Goal: Information Seeking & Learning: Learn about a topic

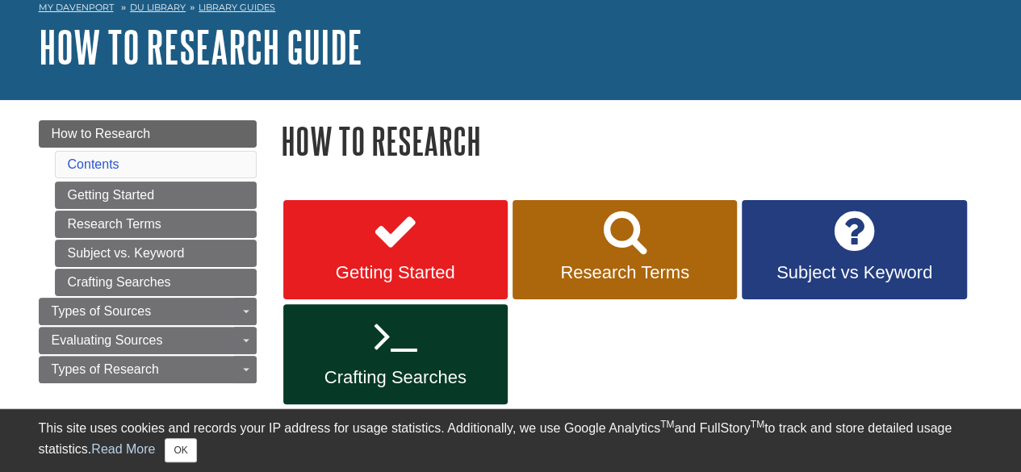
scroll to position [161, 0]
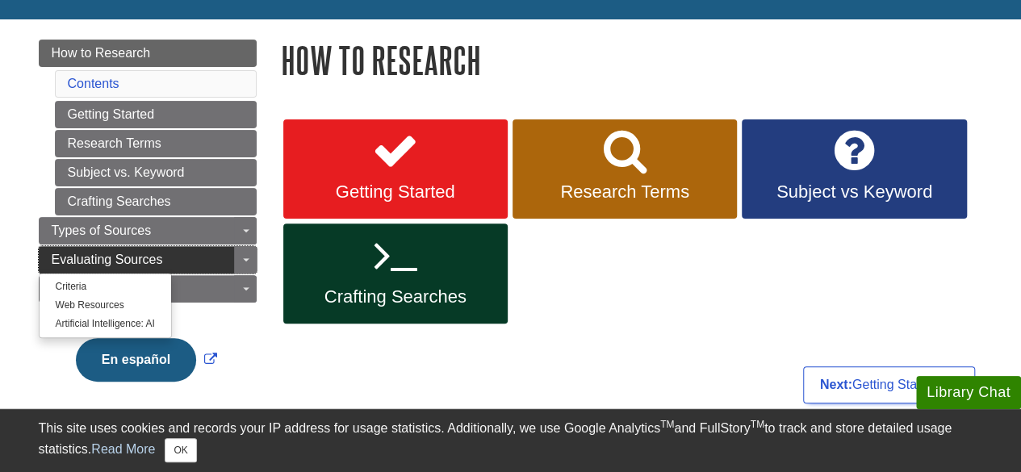
click at [106, 260] on span "Evaluating Sources" at bounding box center [107, 260] width 111 height 14
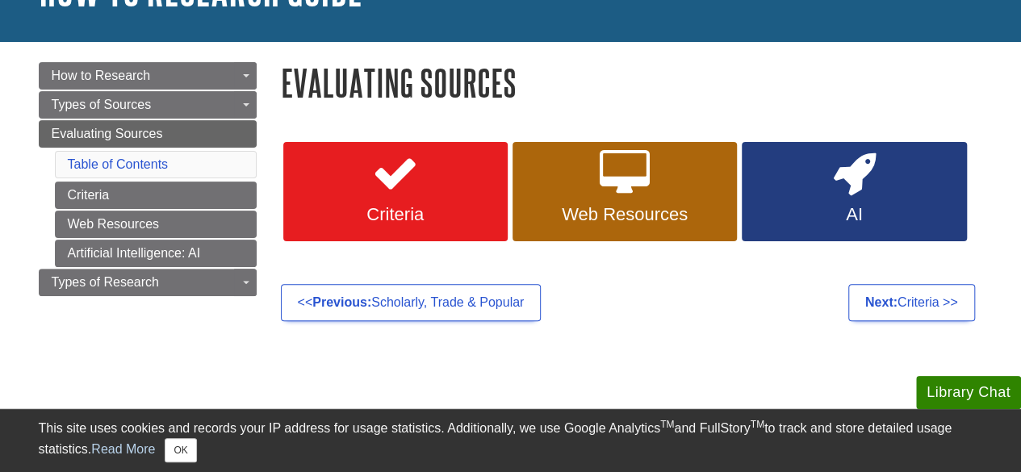
scroll to position [161, 0]
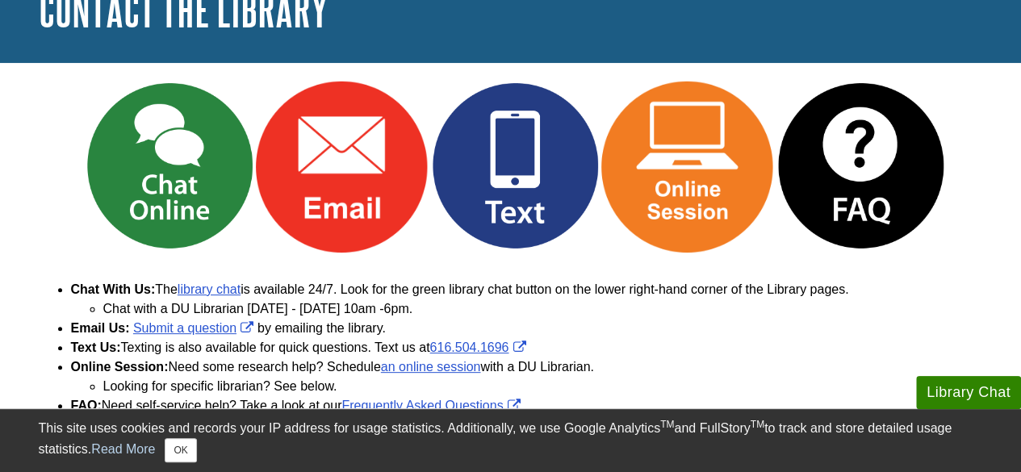
scroll to position [81, 0]
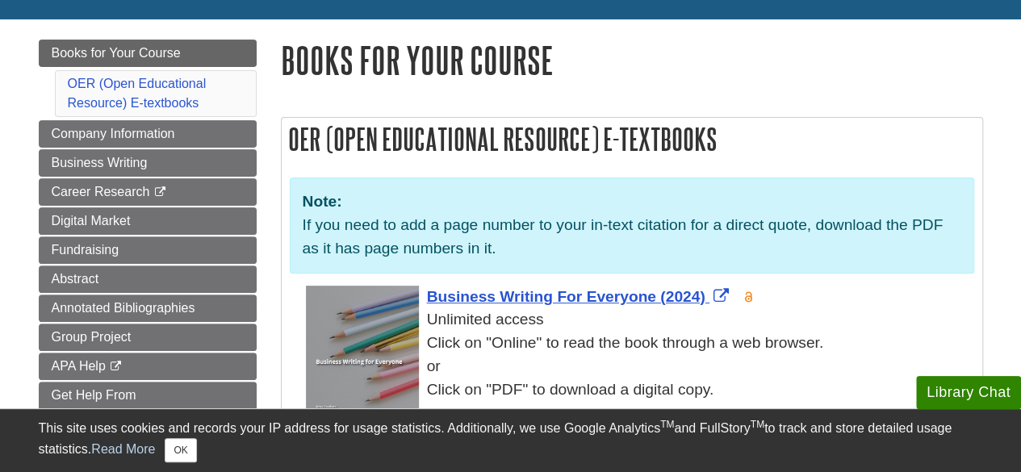
scroll to position [242, 0]
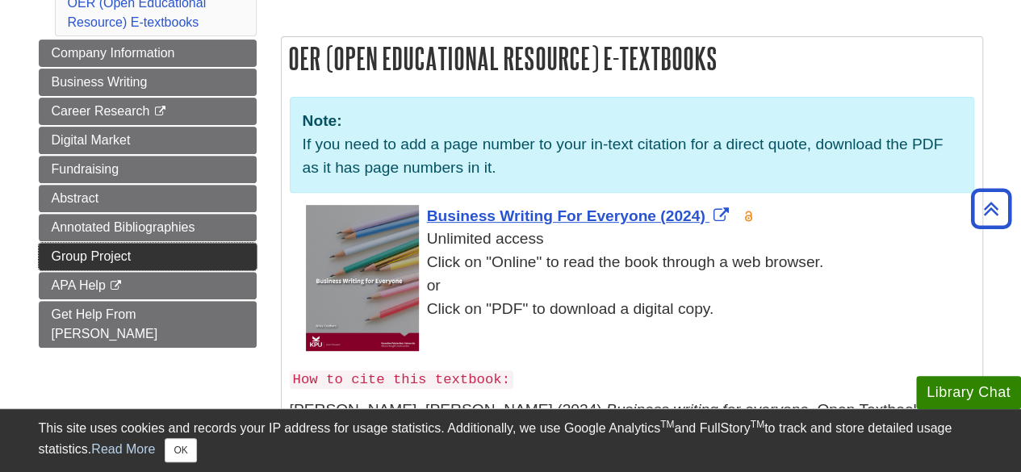
click at [103, 254] on span "Group Project" at bounding box center [92, 256] width 80 height 14
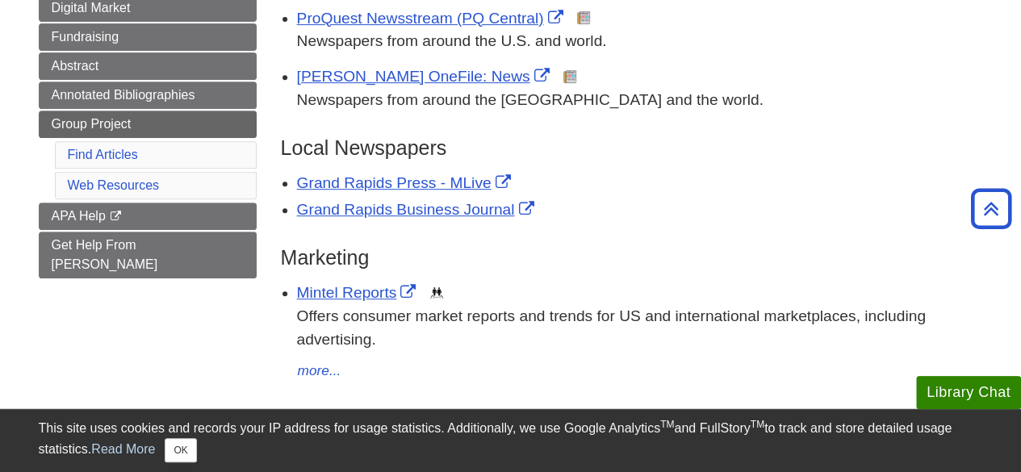
scroll to position [404, 0]
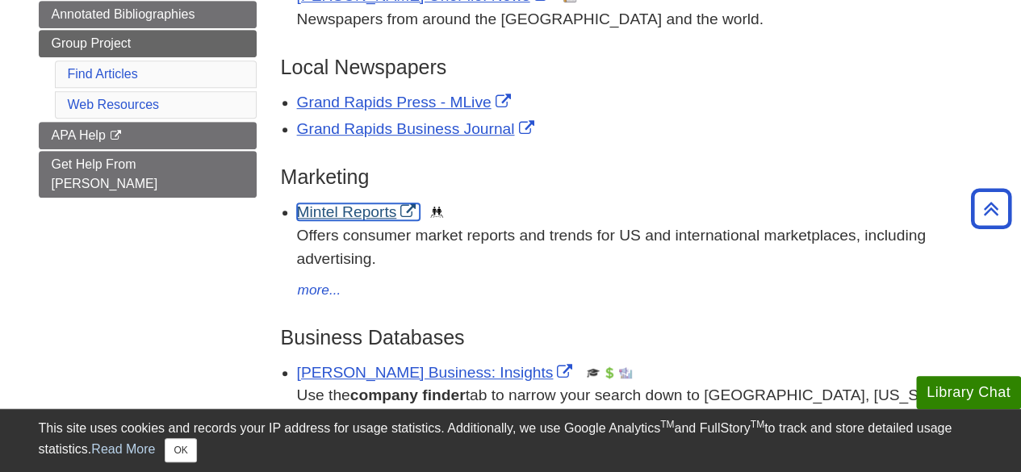
click at [350, 212] on link "Mintel Reports" at bounding box center [359, 211] width 124 height 17
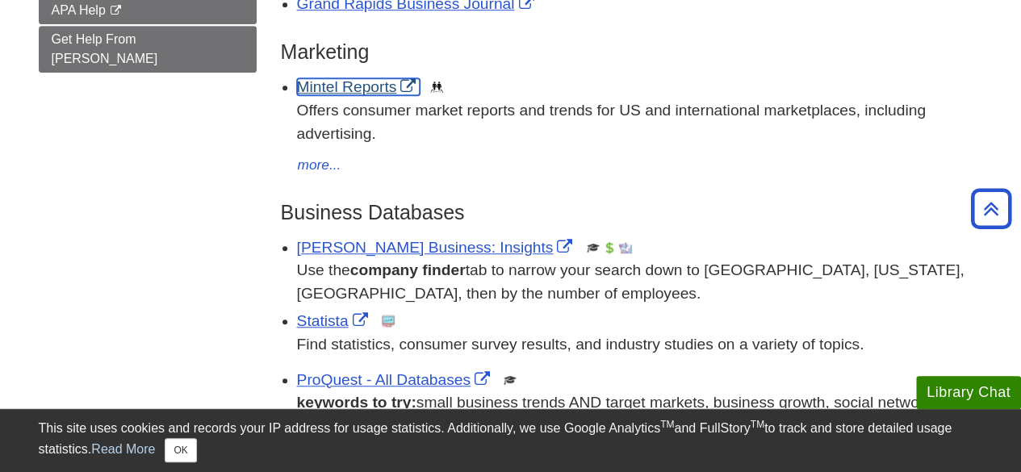
scroll to position [565, 0]
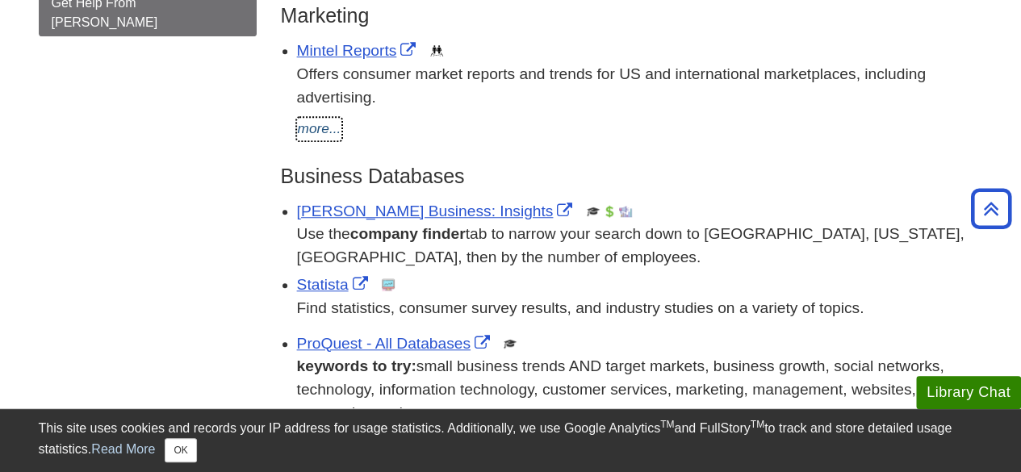
click at [310, 130] on button "more..." at bounding box center [319, 129] width 45 height 23
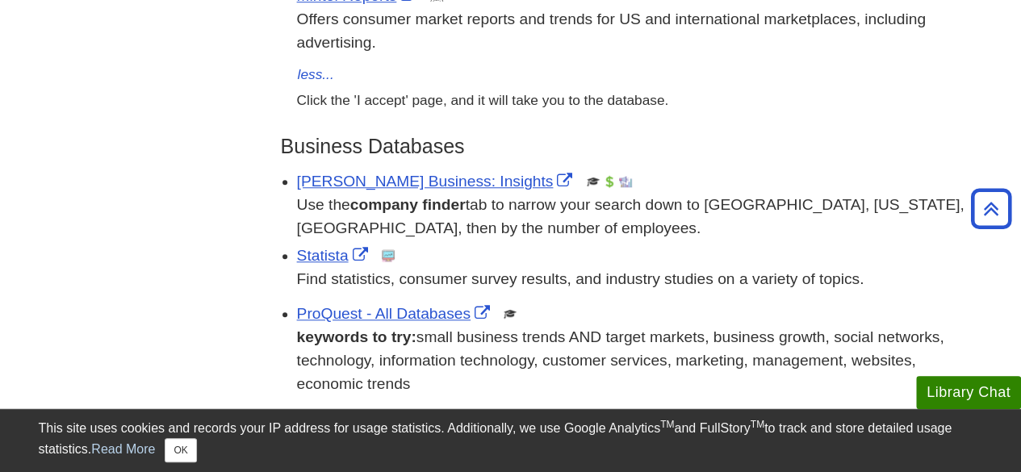
scroll to position [727, 0]
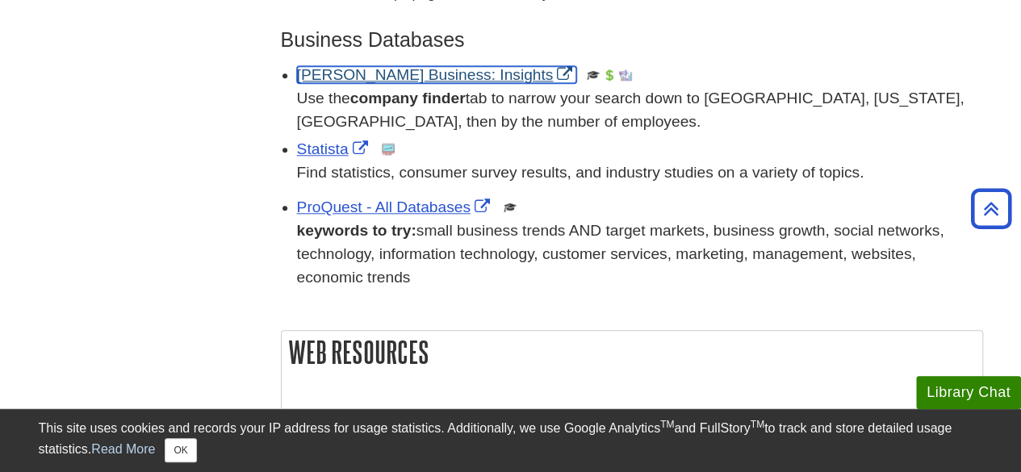
click at [360, 80] on link "Gale Business: Insights" at bounding box center [437, 74] width 280 height 17
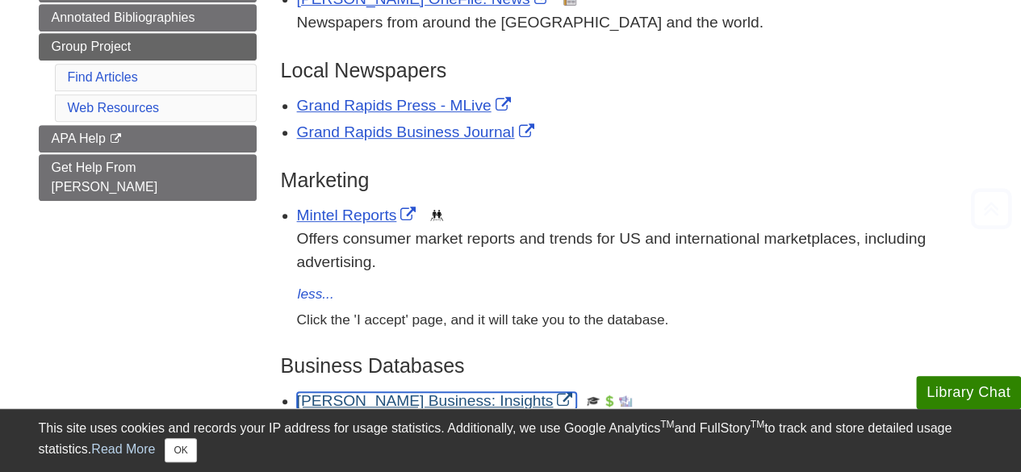
scroll to position [404, 0]
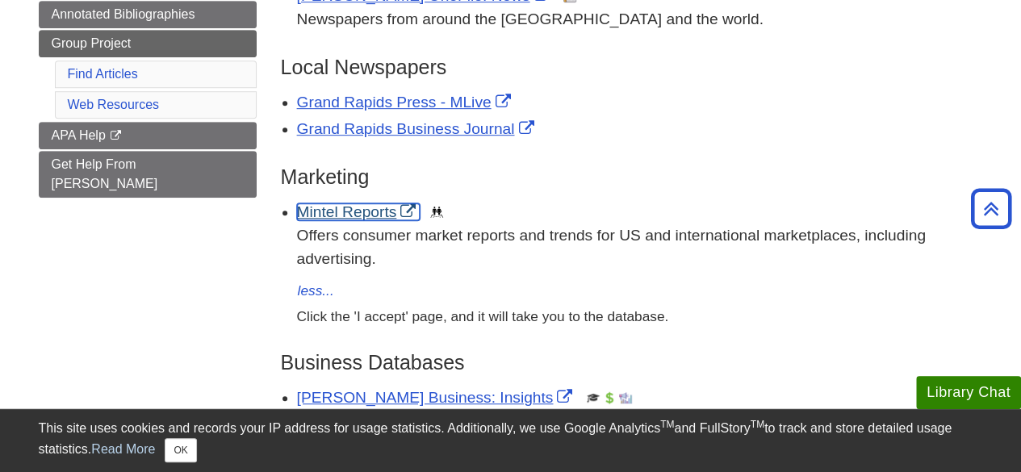
click at [325, 211] on link "Mintel Reports" at bounding box center [359, 211] width 124 height 17
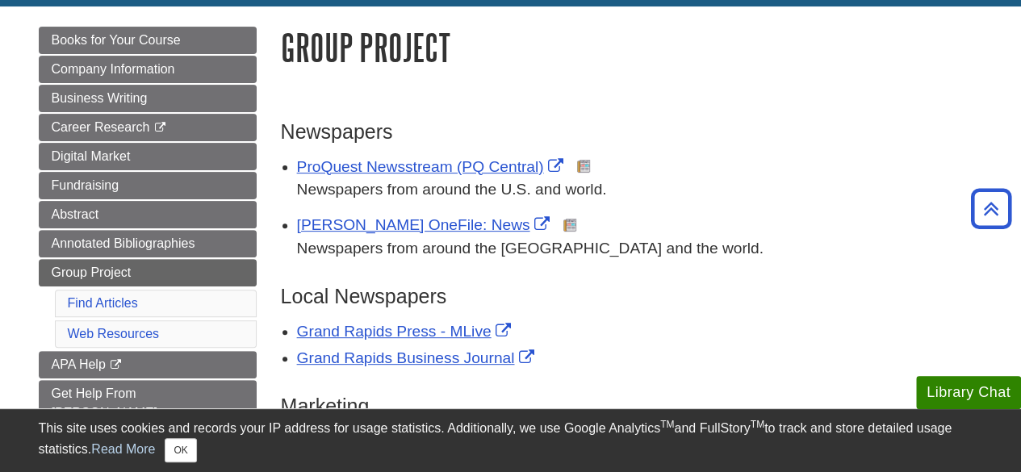
scroll to position [81, 0]
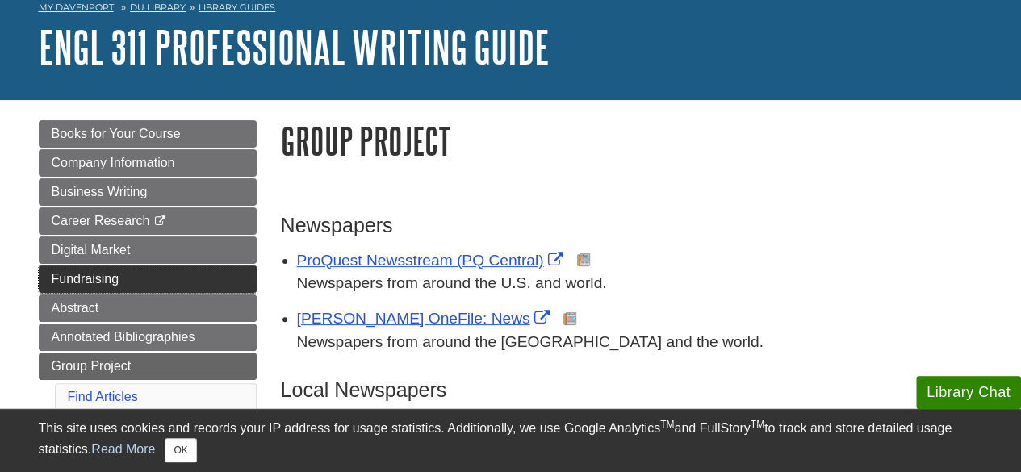
click at [69, 272] on span "Fundraising" at bounding box center [86, 279] width 68 height 14
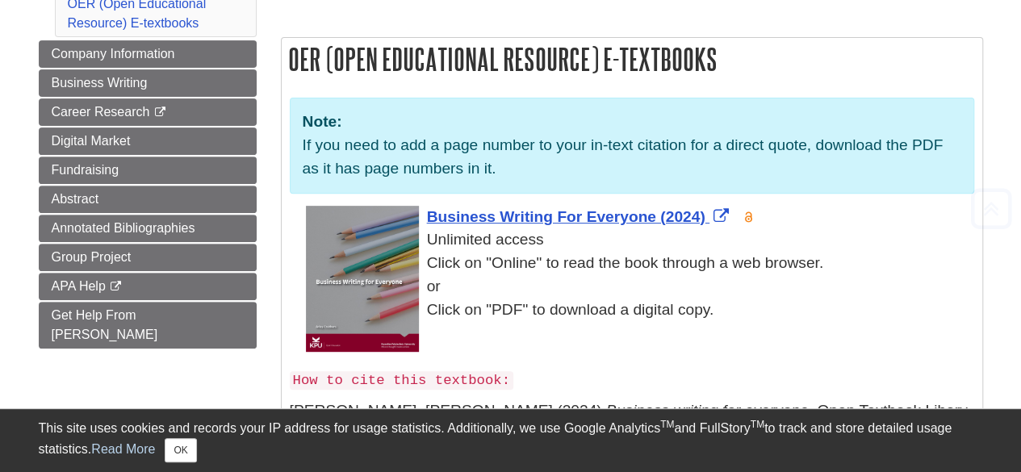
scroll to position [242, 0]
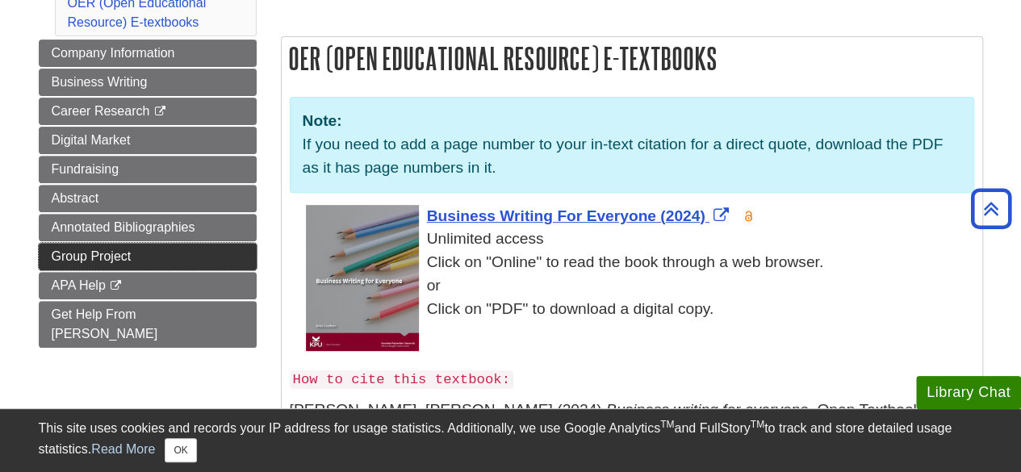
click at [98, 249] on span "Group Project" at bounding box center [92, 256] width 80 height 14
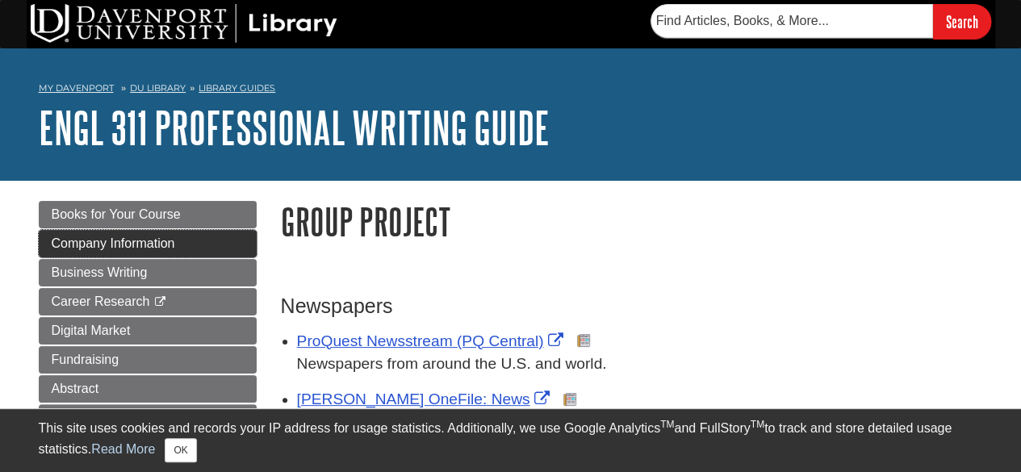
click at [87, 241] on span "Company Information" at bounding box center [114, 244] width 124 height 14
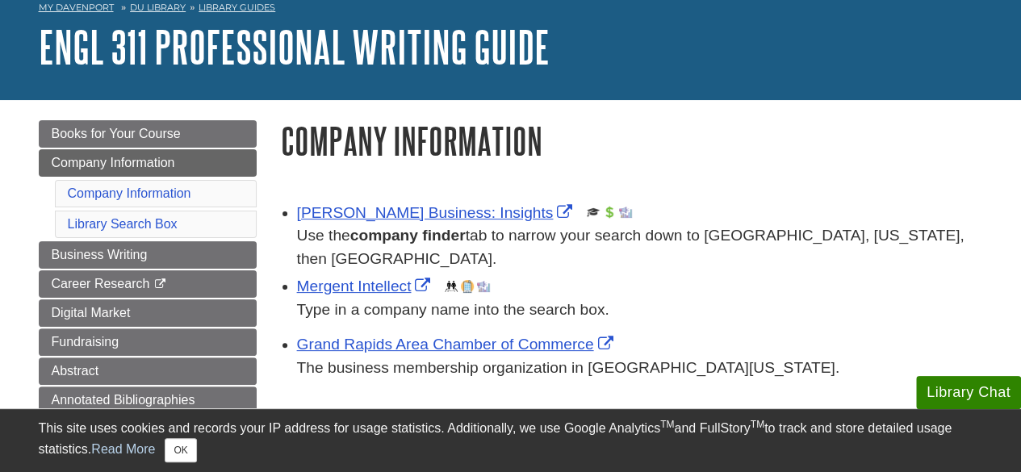
scroll to position [161, 0]
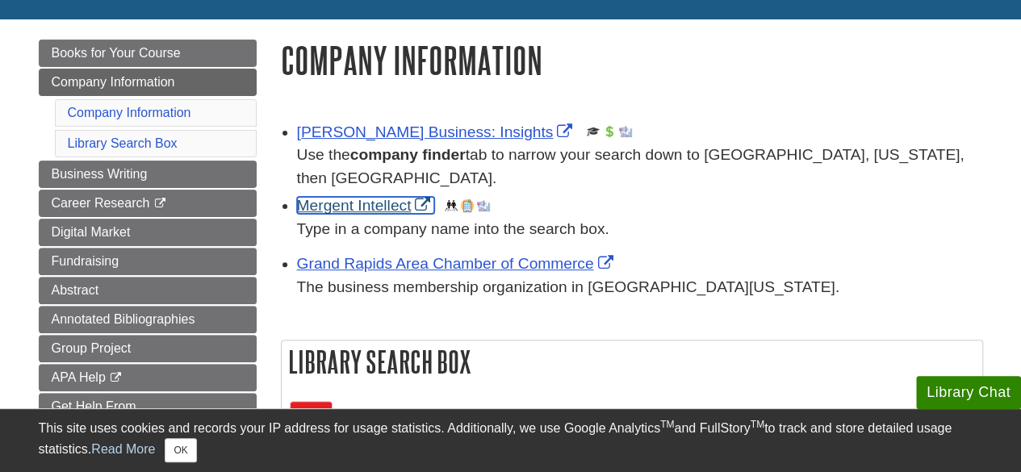
click at [377, 209] on link "Mergent Intellect" at bounding box center [366, 205] width 138 height 17
click at [389, 206] on link "Mergent Intellect" at bounding box center [366, 205] width 138 height 17
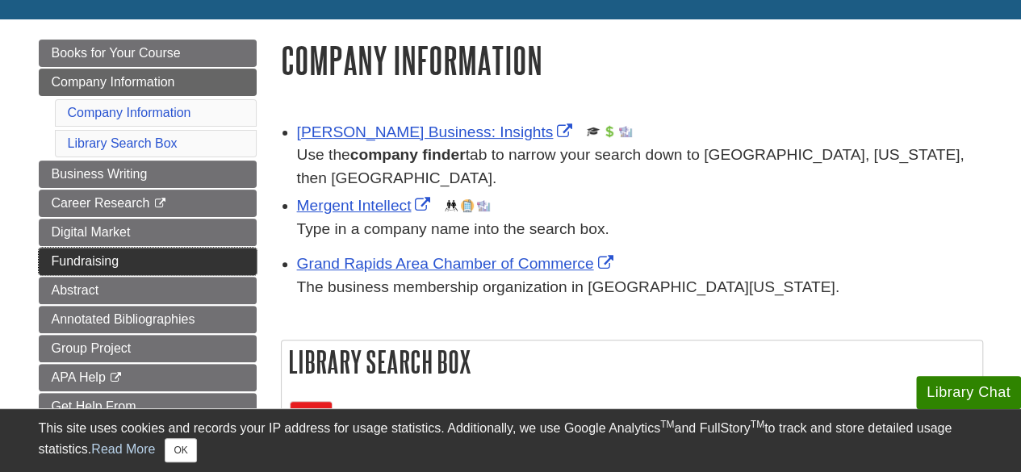
click at [77, 261] on span "Fundraising" at bounding box center [86, 261] width 68 height 14
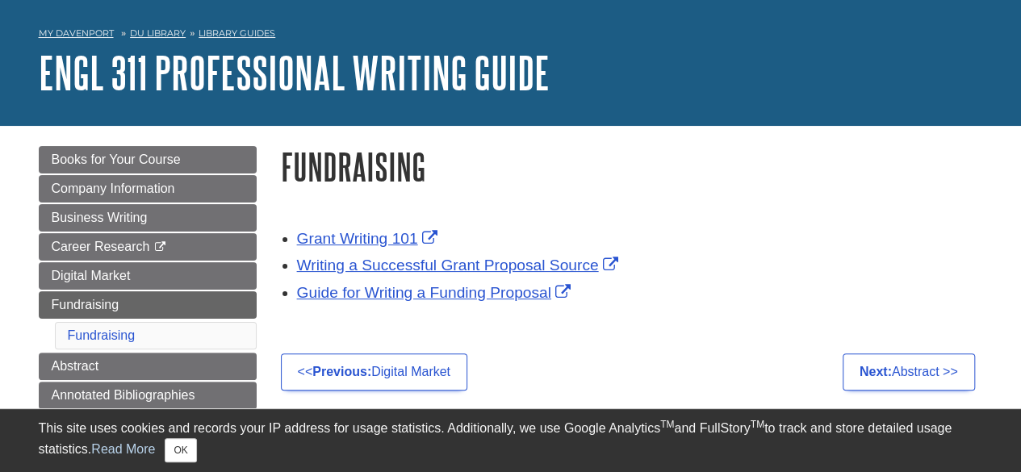
scroll to position [81, 0]
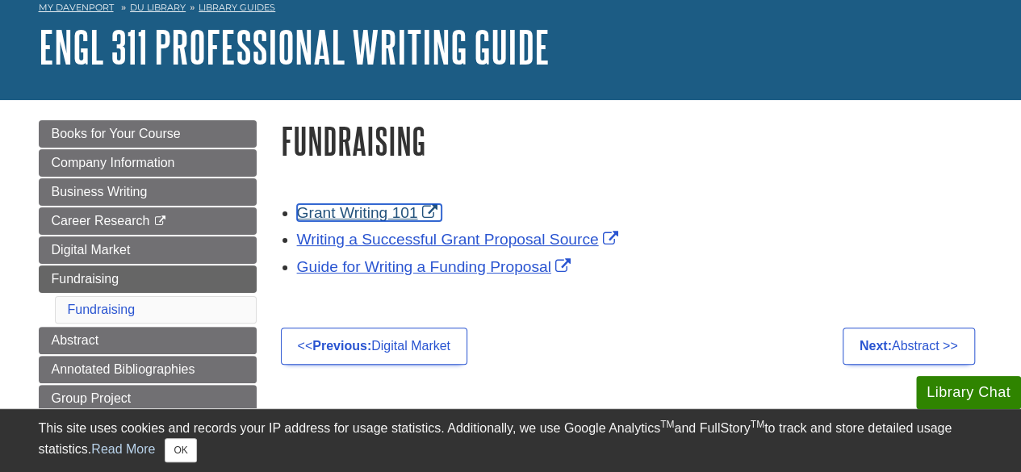
click at [385, 217] on link "Grant Writing 101" at bounding box center [369, 212] width 144 height 17
click at [431, 211] on link "Grant Writing 101" at bounding box center [369, 212] width 144 height 17
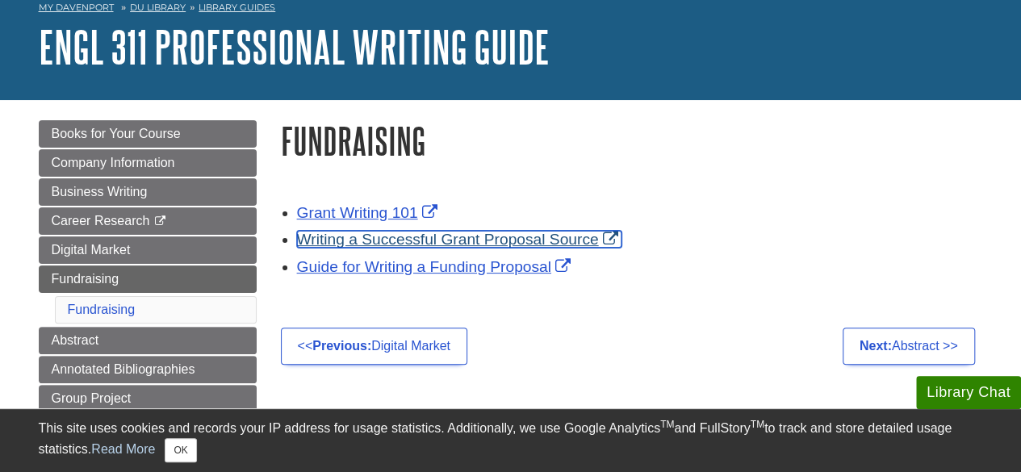
click at [365, 243] on link "Writing a Successful Grant Proposal Source" at bounding box center [459, 239] width 325 height 17
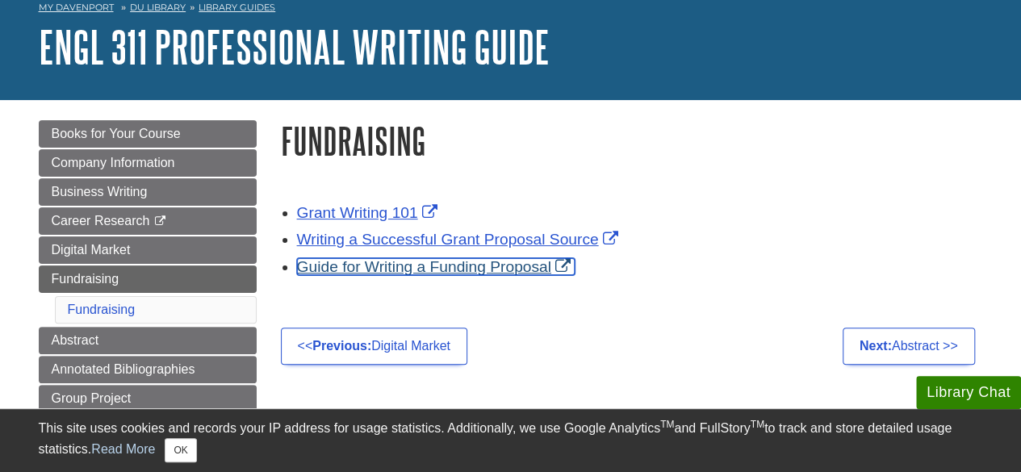
click at [376, 264] on link "Guide for Writing a Funding Proposal" at bounding box center [436, 266] width 278 height 17
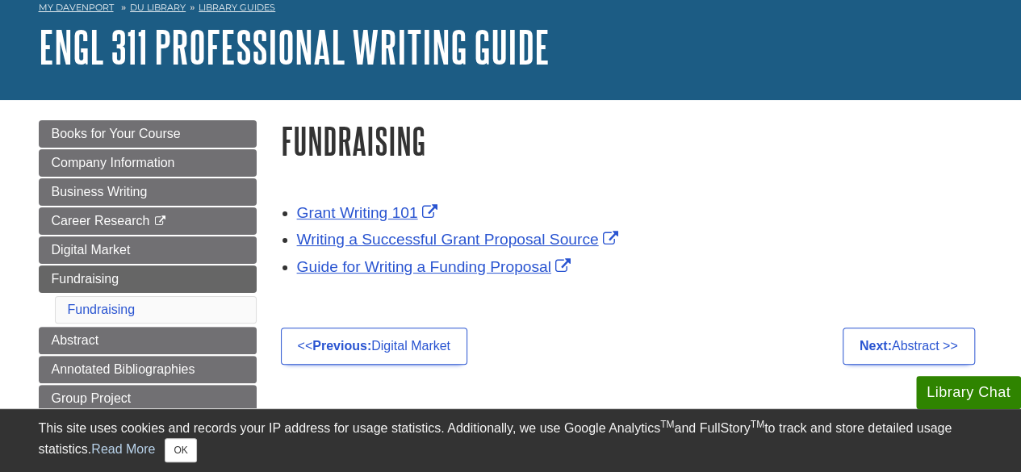
click at [699, 165] on div "Grant Writing 101 Writing a Successful Grant Proposal Source Guide for Writing …" at bounding box center [632, 240] width 727 height 158
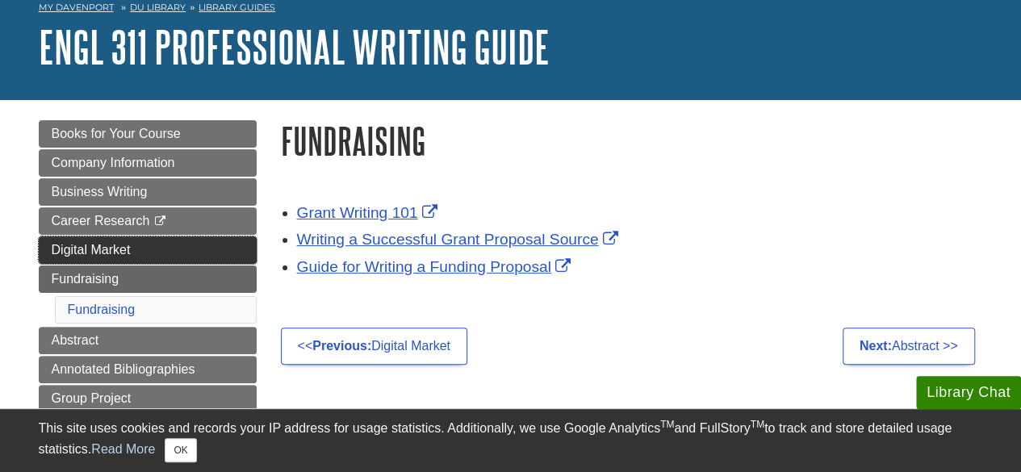
click at [90, 247] on span "Digital Market" at bounding box center [91, 250] width 79 height 14
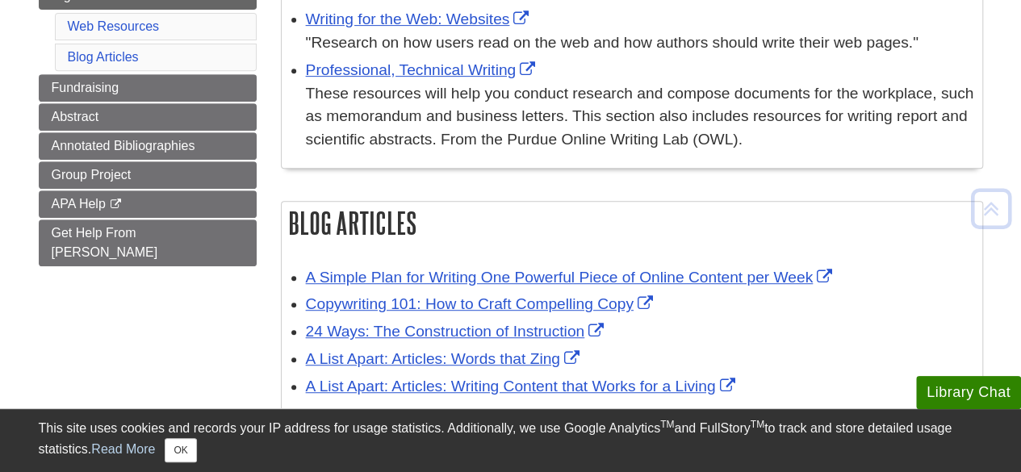
scroll to position [484, 0]
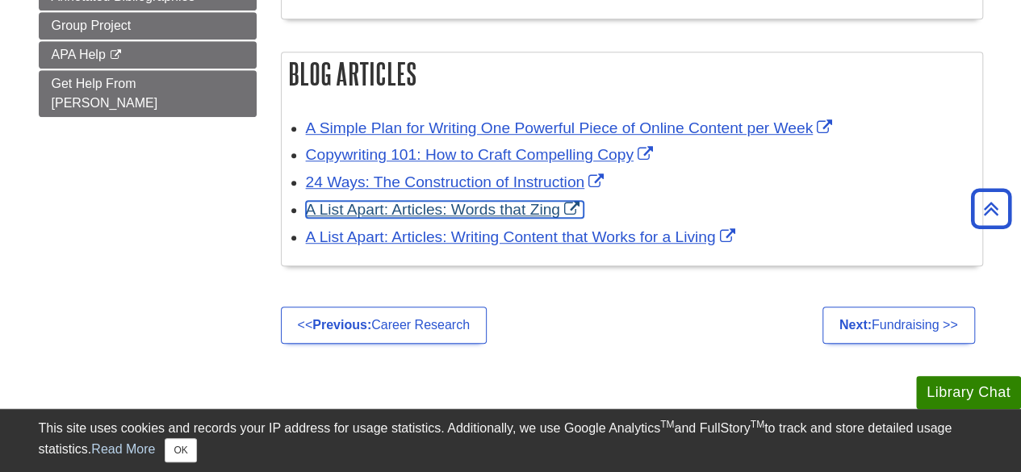
click at [348, 207] on link "A List Apart: Articles: Words that Zing" at bounding box center [445, 209] width 278 height 17
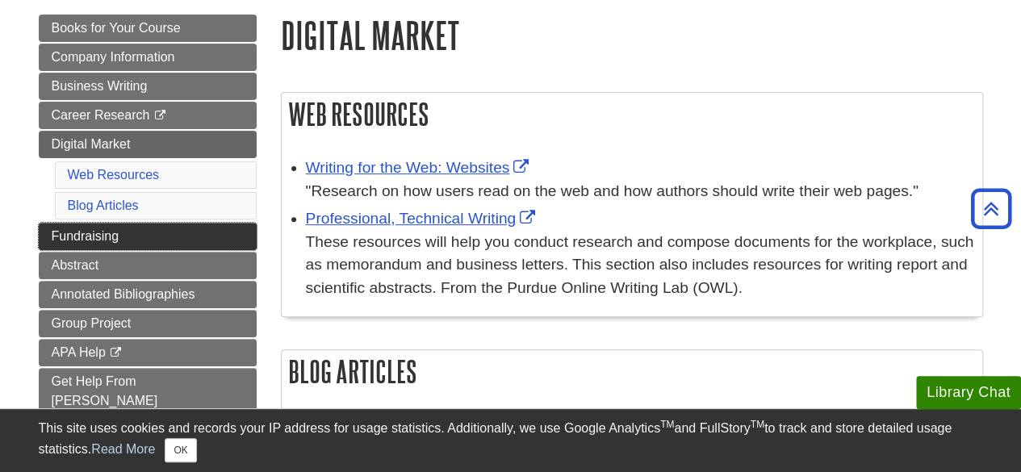
scroll to position [161, 0]
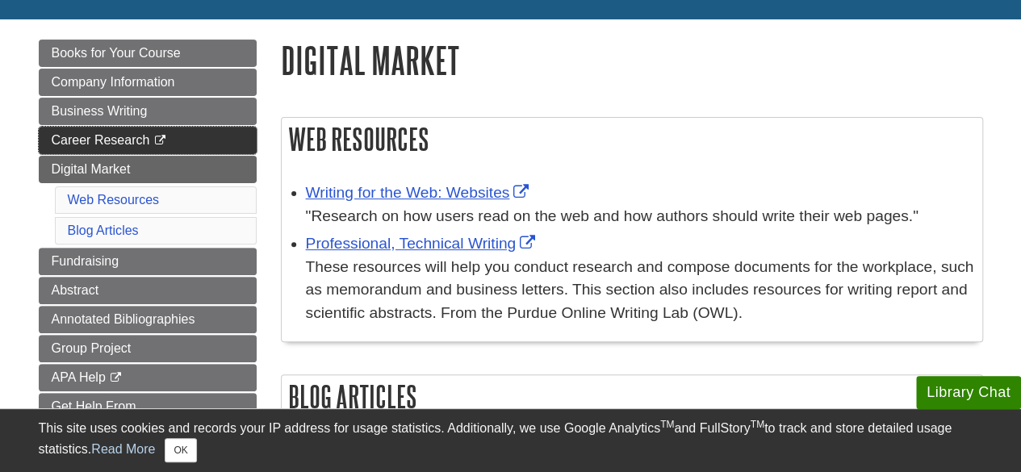
click at [73, 137] on span "Career Research" at bounding box center [101, 140] width 98 height 14
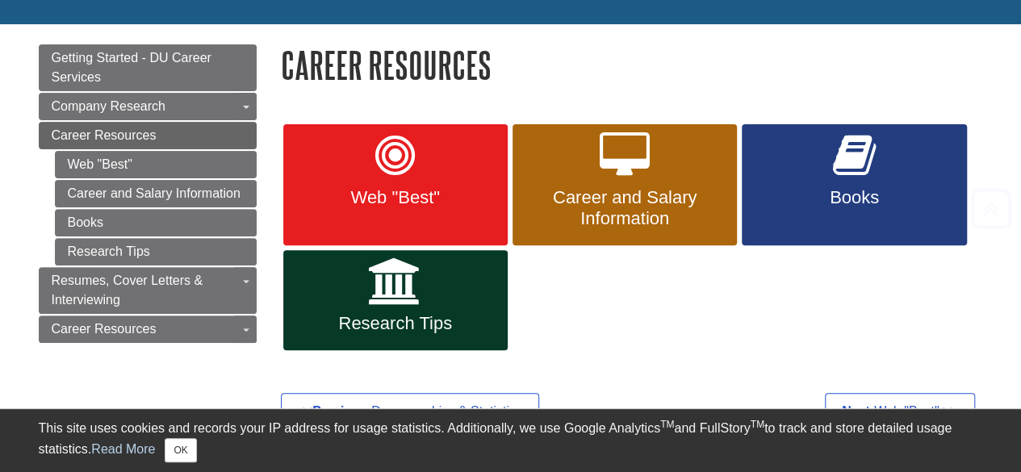
scroll to position [242, 0]
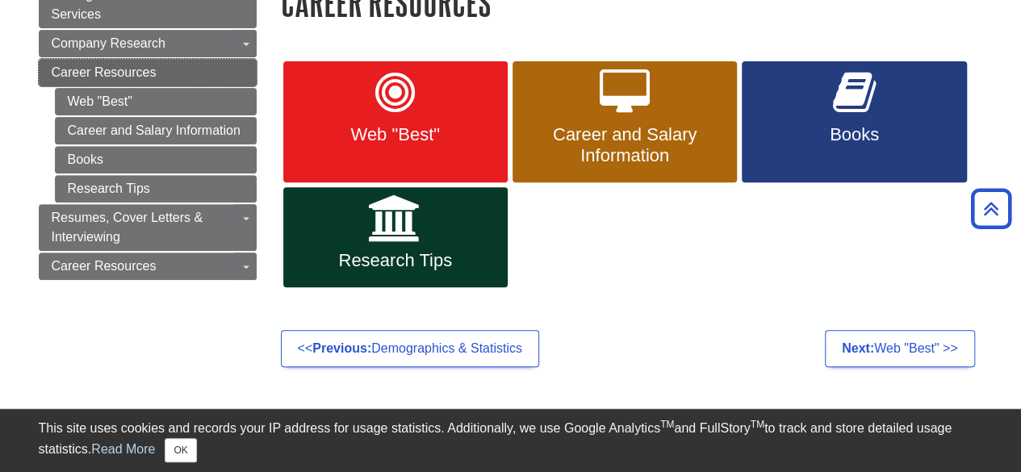
click at [143, 75] on span "Career Resources" at bounding box center [104, 72] width 105 height 14
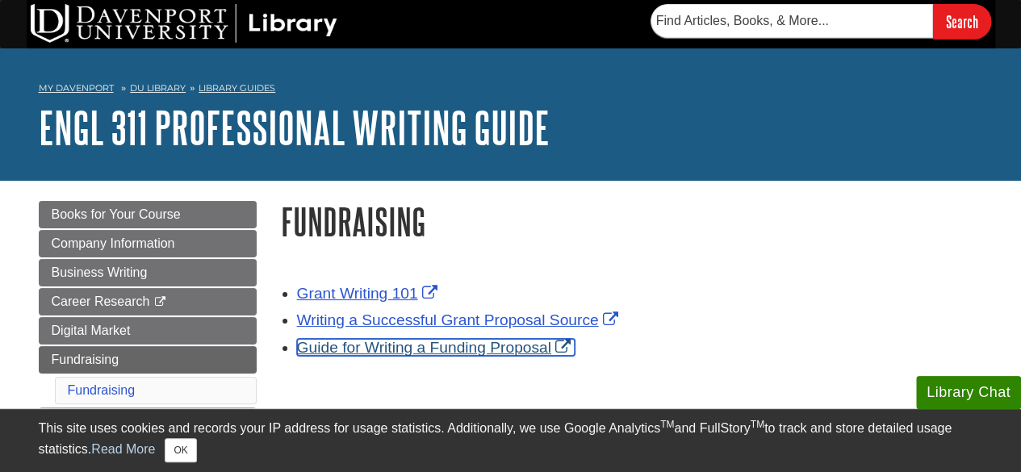
click at [370, 345] on link "Guide for Writing a Funding Proposal" at bounding box center [436, 347] width 278 height 17
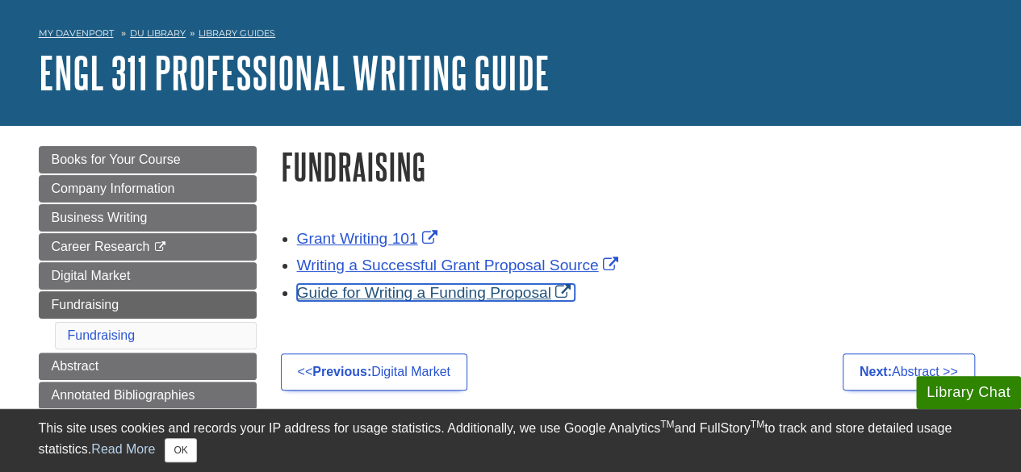
scroll to position [81, 0]
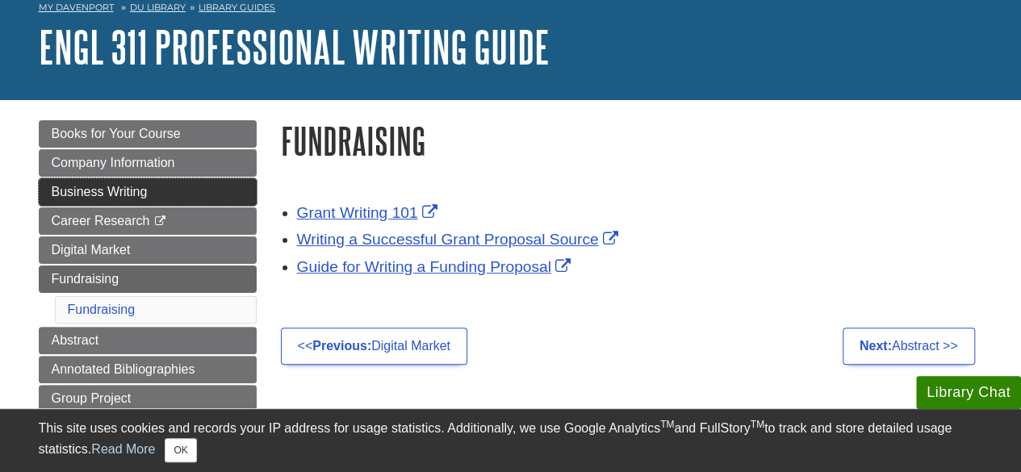
click at [141, 193] on span "Business Writing" at bounding box center [100, 192] width 96 height 14
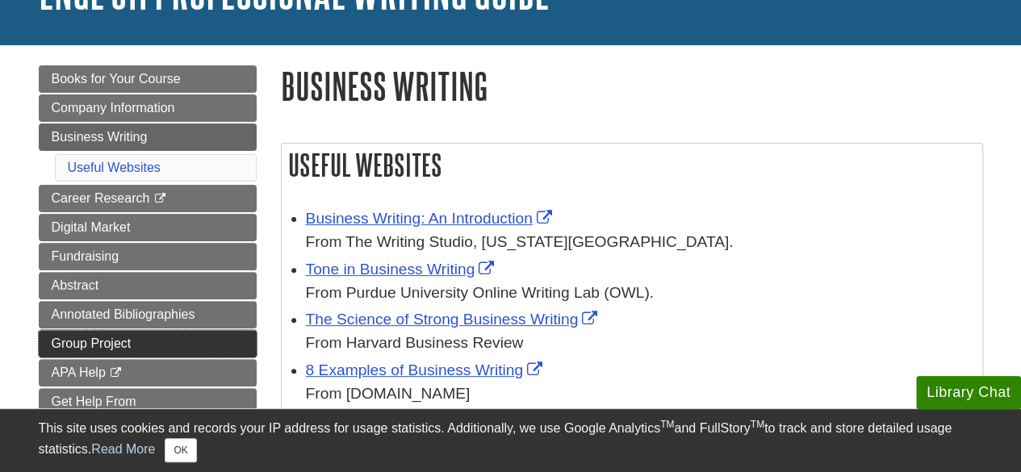
scroll to position [161, 0]
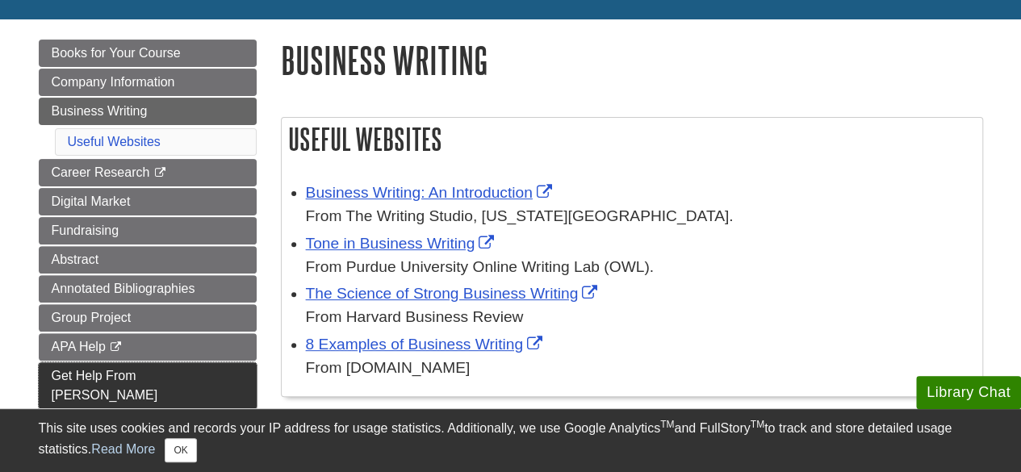
click at [128, 369] on span "Get Help From [PERSON_NAME]" at bounding box center [105, 385] width 107 height 33
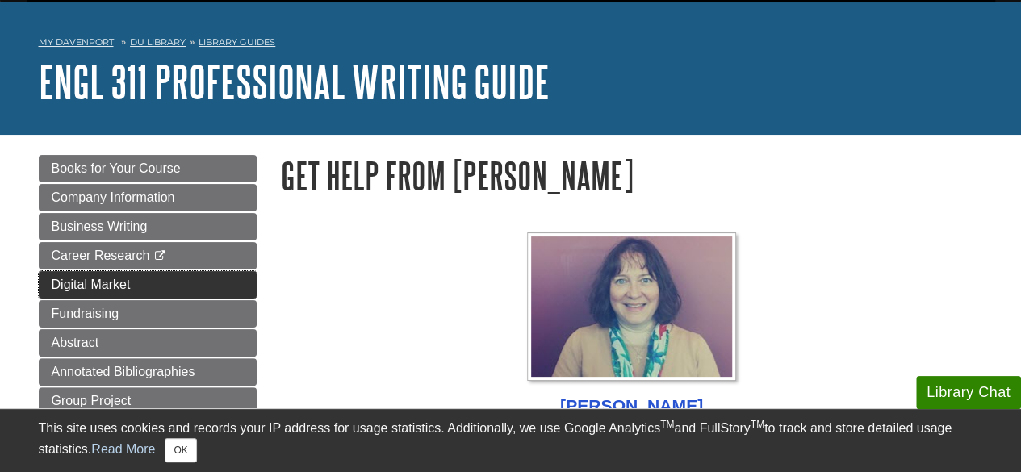
scroll to position [81, 0]
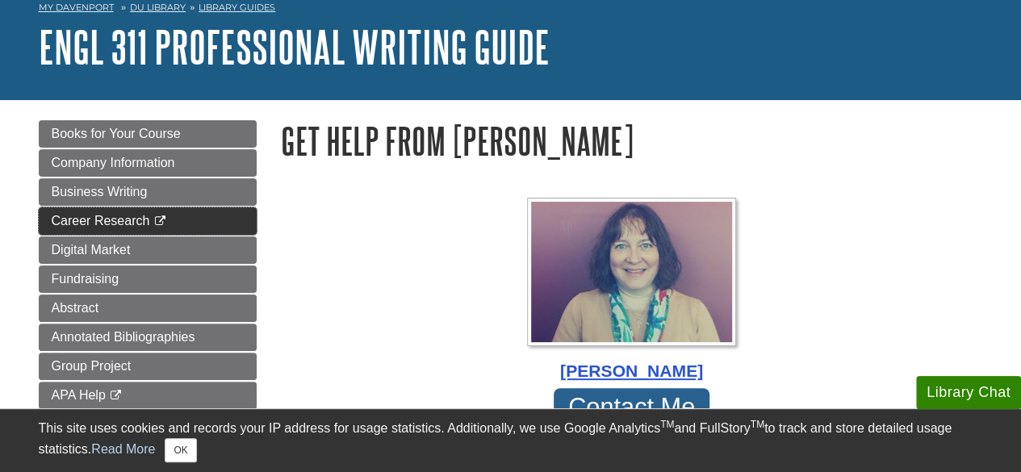
click at [107, 217] on span "Career Research" at bounding box center [101, 221] width 98 height 14
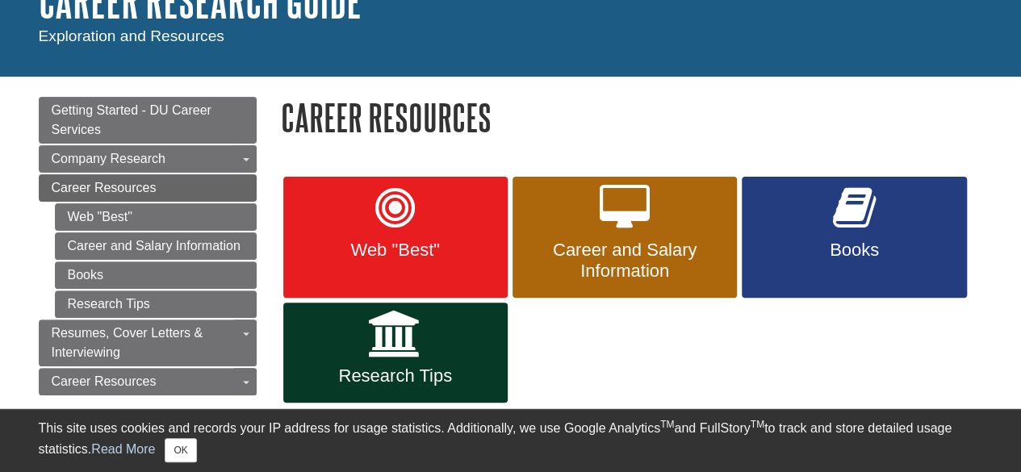
scroll to position [161, 0]
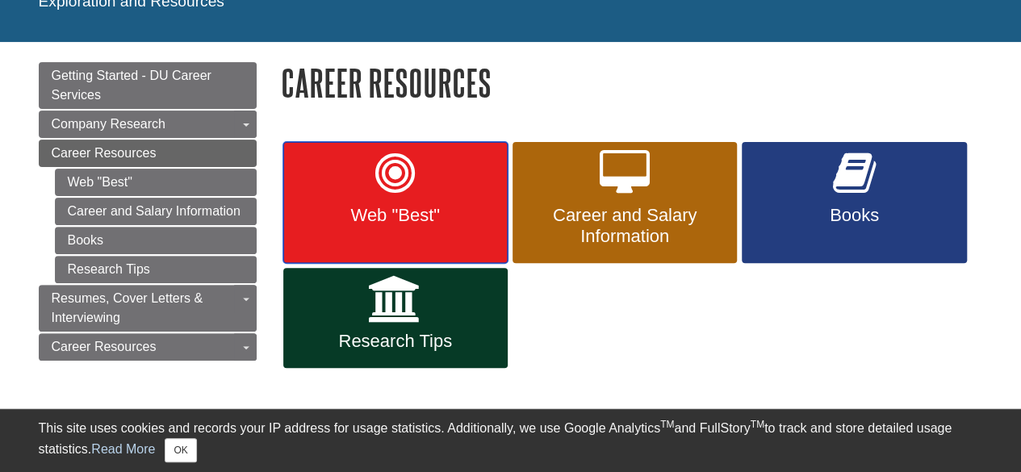
click at [486, 221] on span "Web "Best"" at bounding box center [395, 215] width 200 height 21
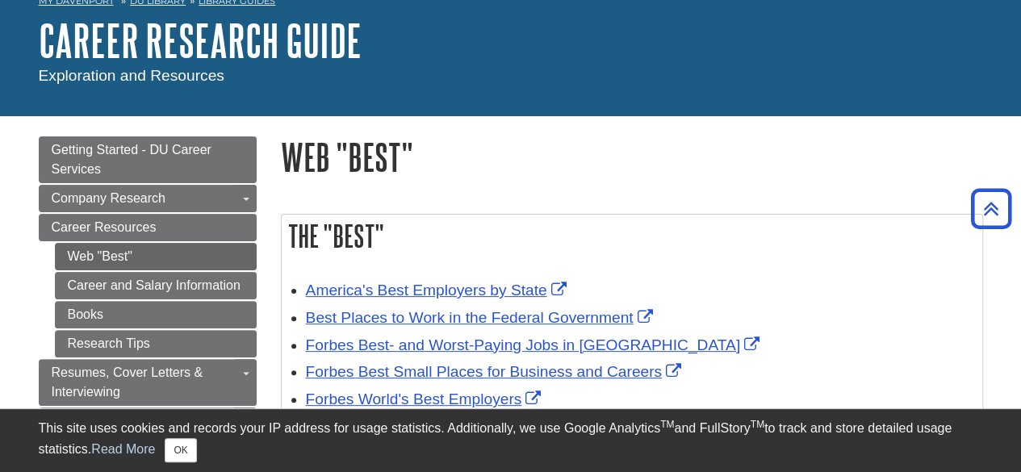
scroll to position [81, 0]
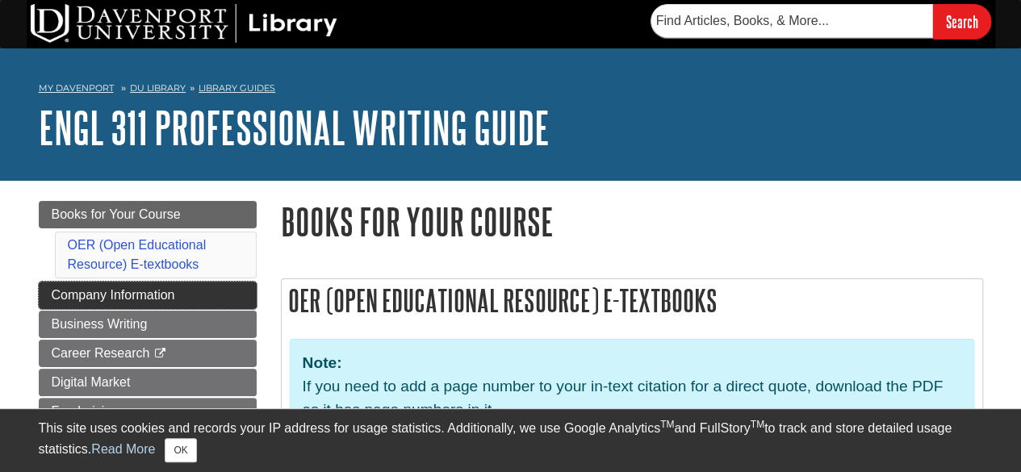
scroll to position [81, 0]
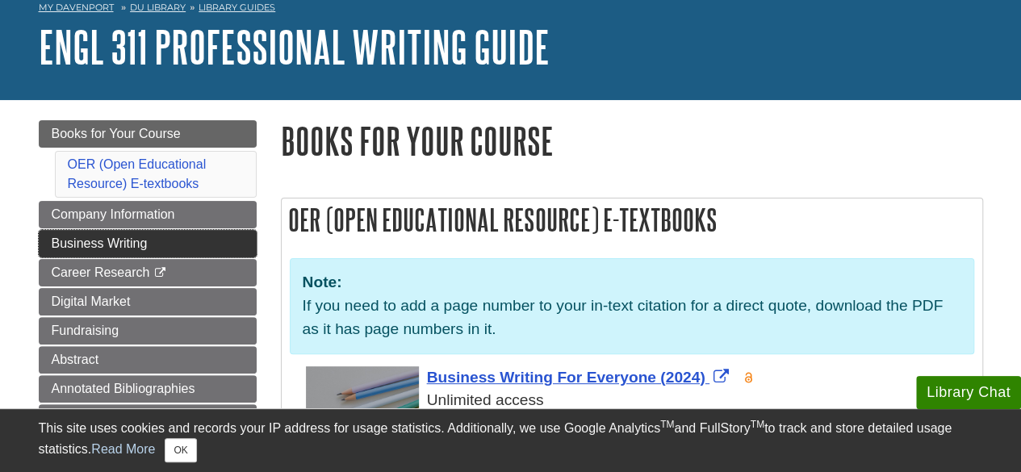
click at [124, 241] on span "Business Writing" at bounding box center [100, 244] width 96 height 14
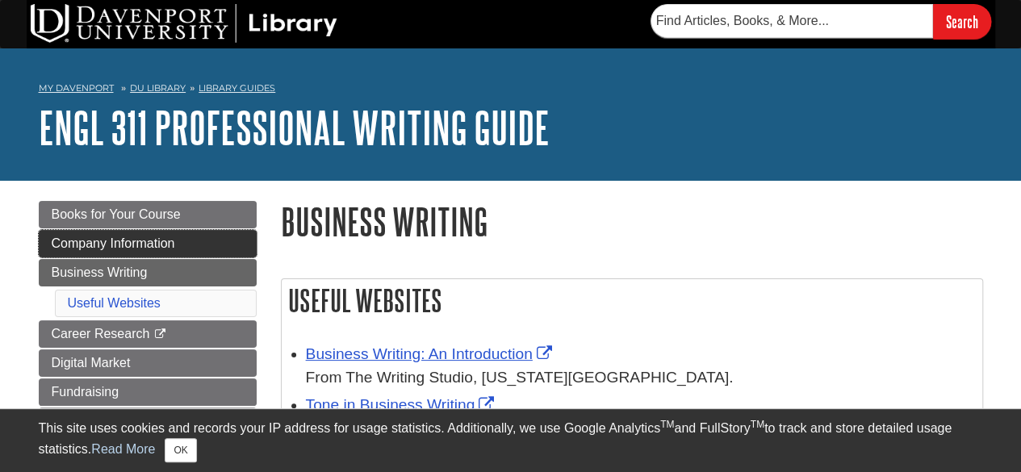
drag, startPoint x: 0, startPoint y: 0, endPoint x: 124, endPoint y: 241, distance: 270.4
click at [124, 241] on span "Company Information" at bounding box center [114, 244] width 124 height 14
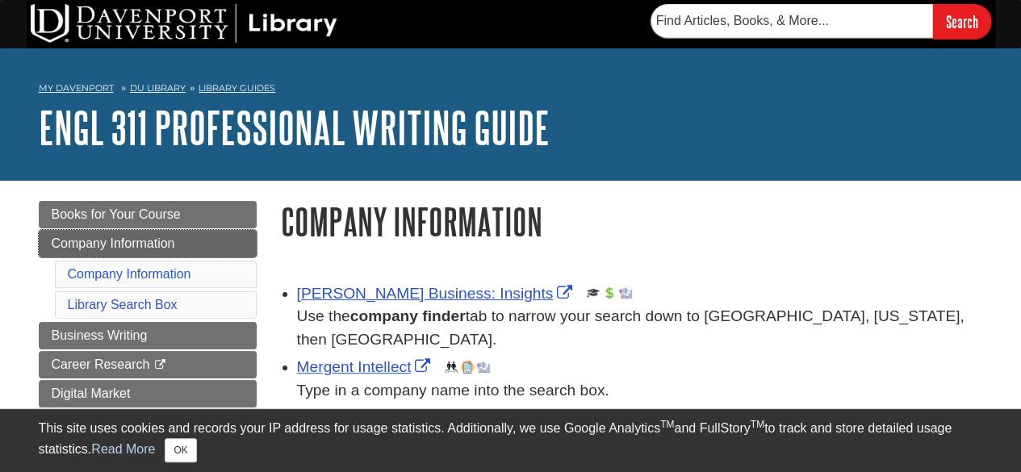
drag, startPoint x: 0, startPoint y: 0, endPoint x: 124, endPoint y: 241, distance: 270.4
click at [124, 241] on span "Company Information" at bounding box center [114, 244] width 124 height 14
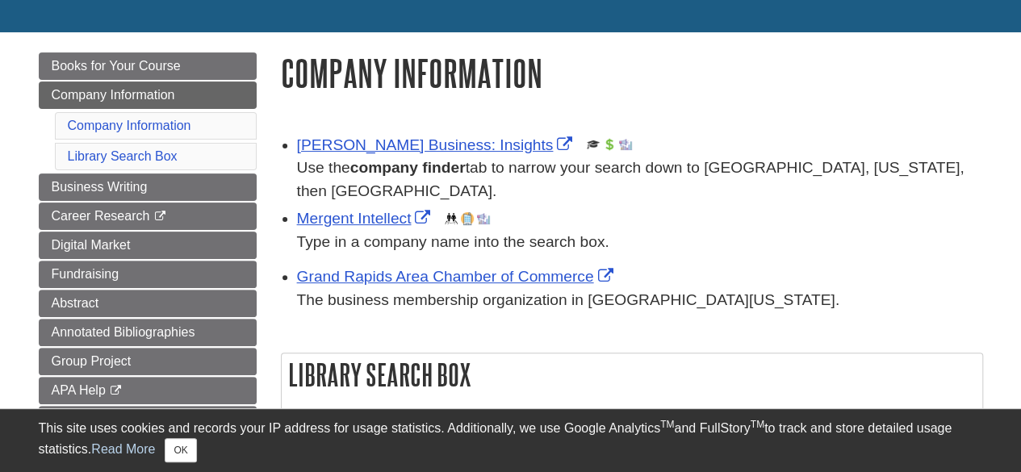
scroll to position [161, 0]
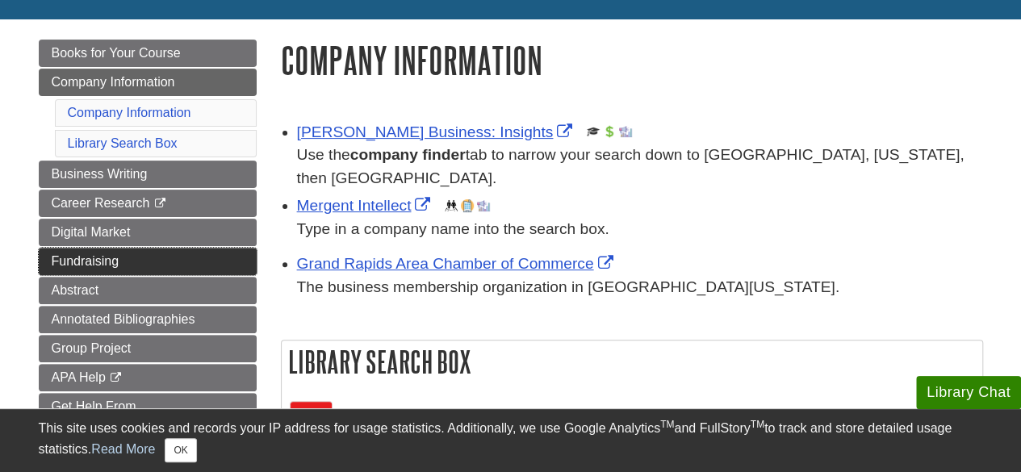
click at [90, 258] on span "Fundraising" at bounding box center [86, 261] width 68 height 14
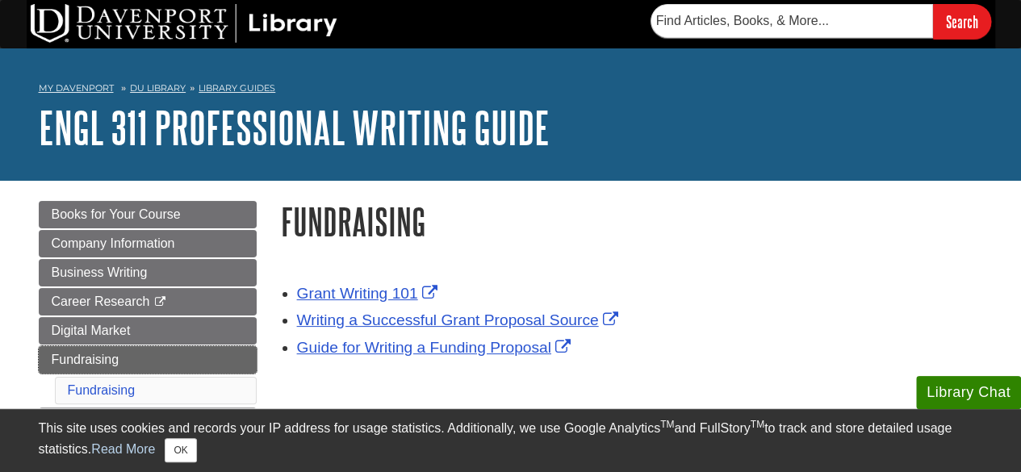
click at [69, 353] on span "Fundraising" at bounding box center [86, 360] width 68 height 14
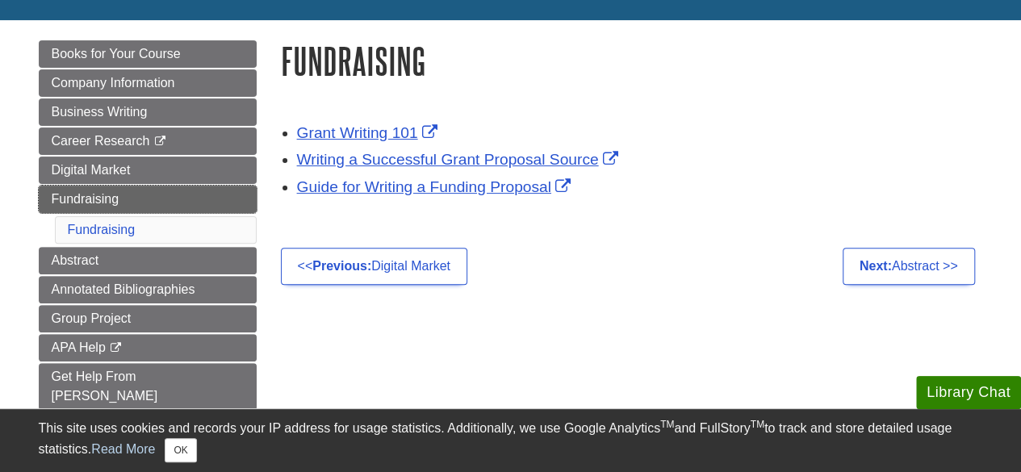
scroll to position [161, 0]
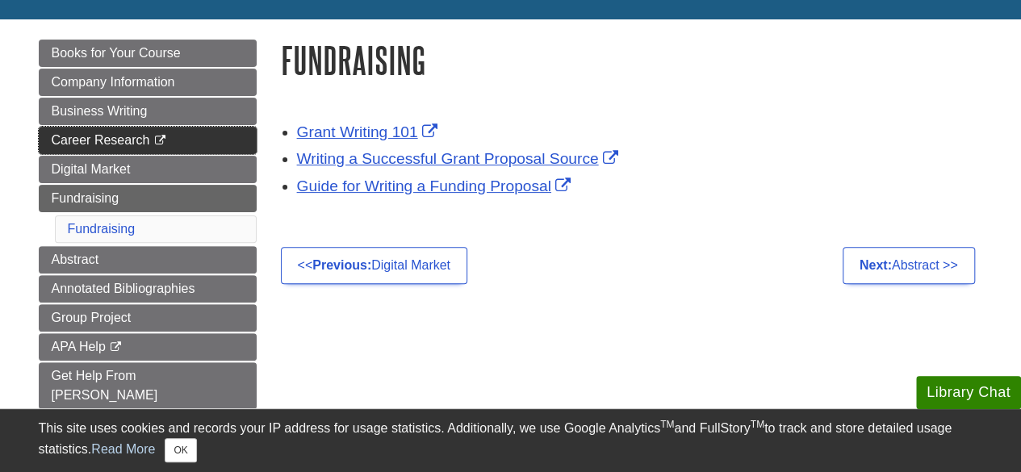
click at [108, 141] on span "Career Research" at bounding box center [101, 140] width 98 height 14
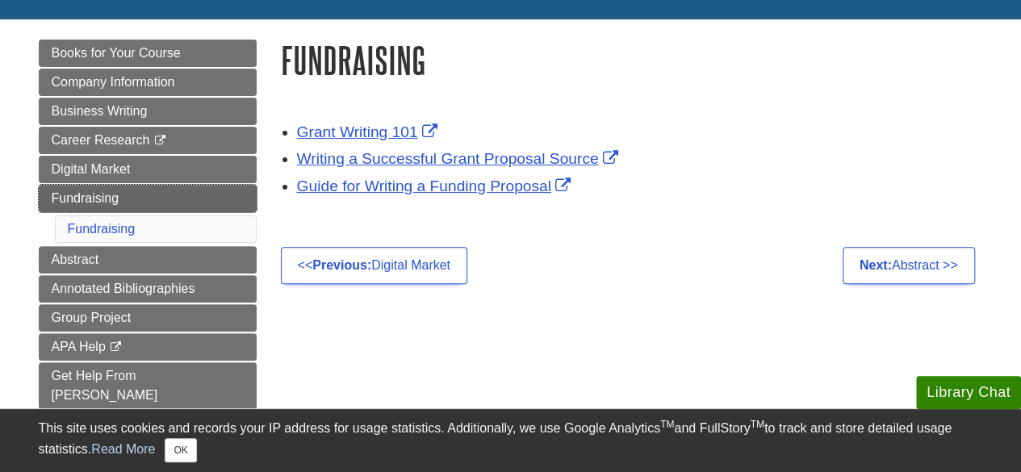
click at [110, 197] on span "Fundraising" at bounding box center [86, 198] width 68 height 14
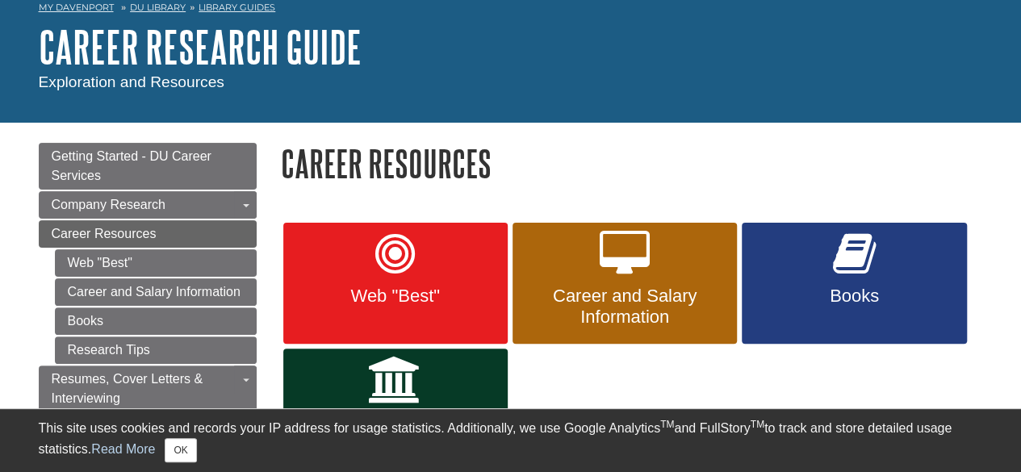
scroll to position [161, 0]
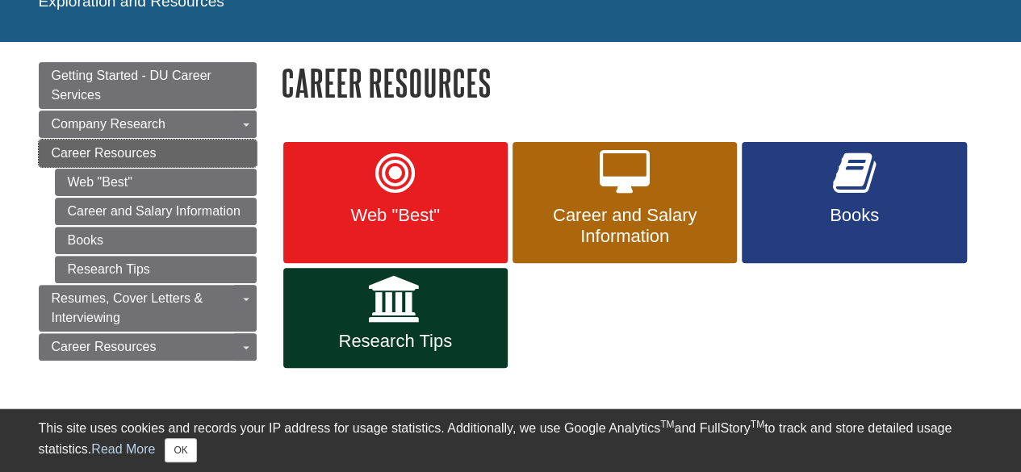
click at [216, 148] on link "Career Resources" at bounding box center [148, 153] width 218 height 27
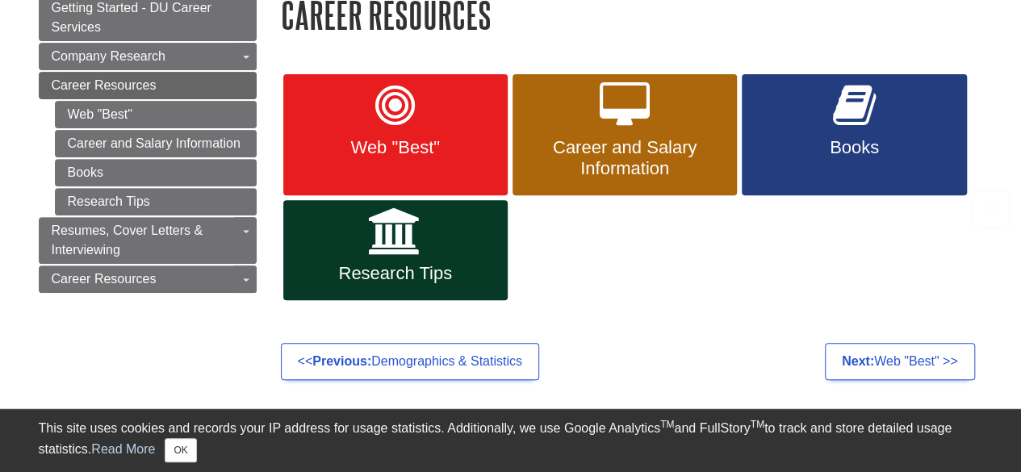
scroll to position [242, 0]
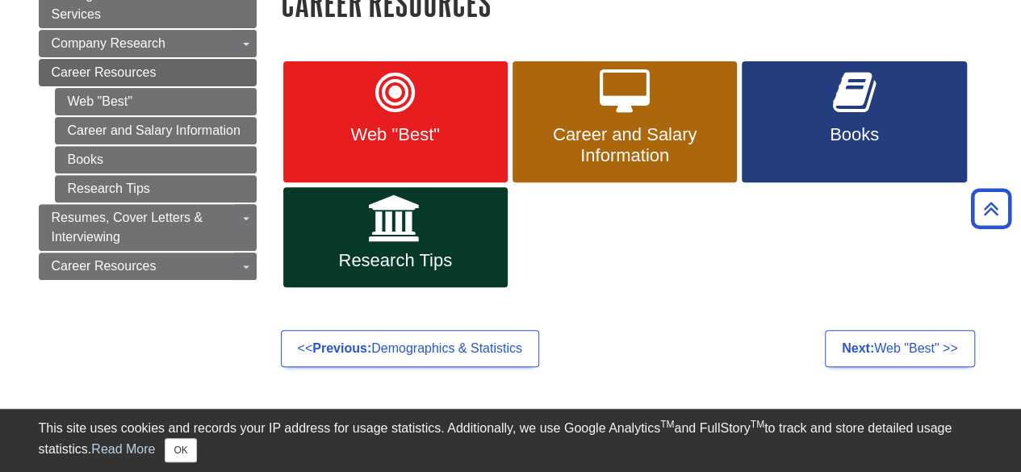
click at [121, 316] on div "Menu Getting Started - DU Career Services Company Research Toggle Dropdown Data…" at bounding box center [511, 168] width 969 height 414
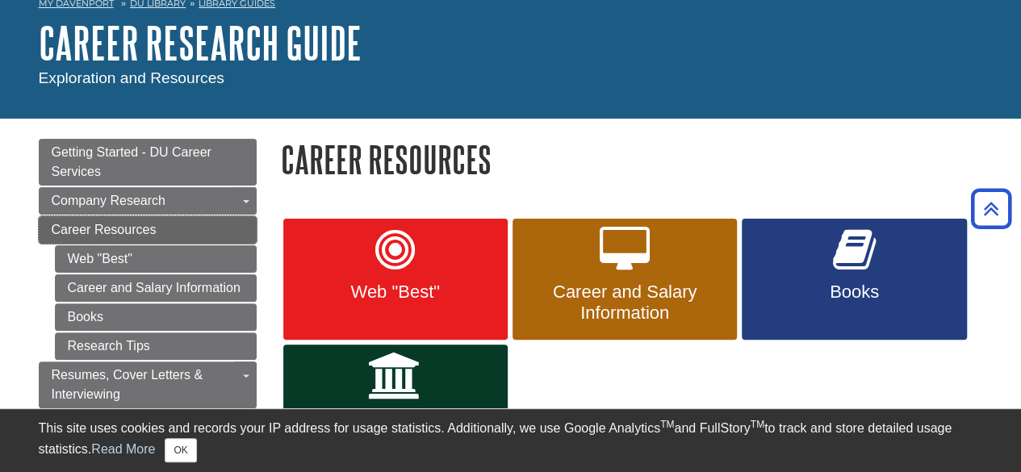
scroll to position [81, 0]
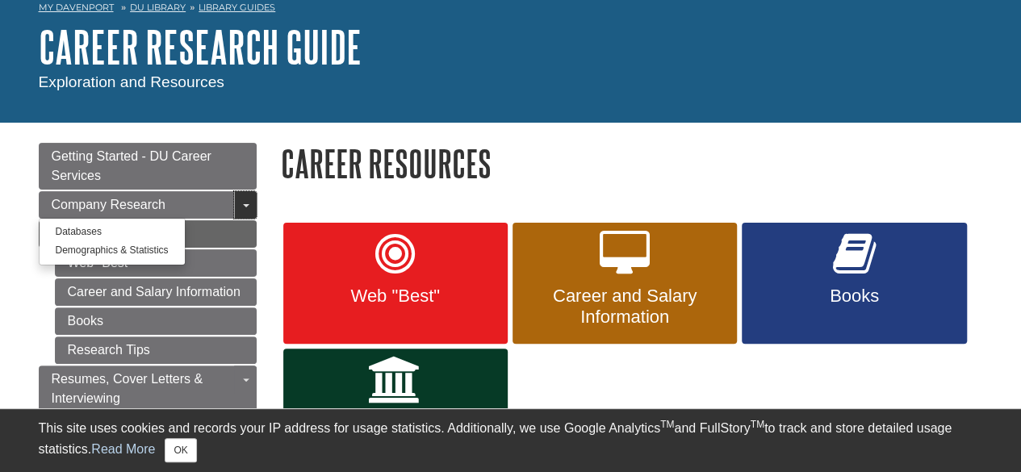
click at [244, 204] on span "Guide Page Menu" at bounding box center [246, 205] width 6 height 3
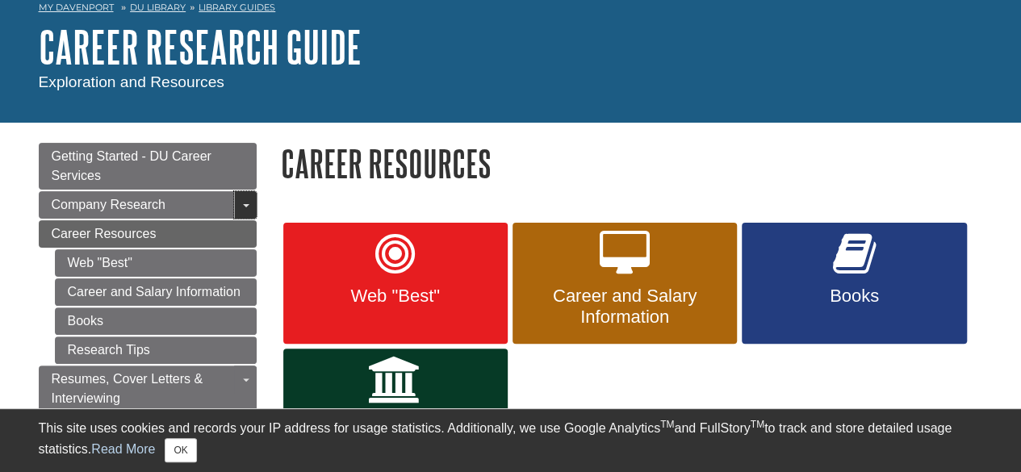
click at [244, 204] on span "Guide Page Menu" at bounding box center [246, 205] width 6 height 3
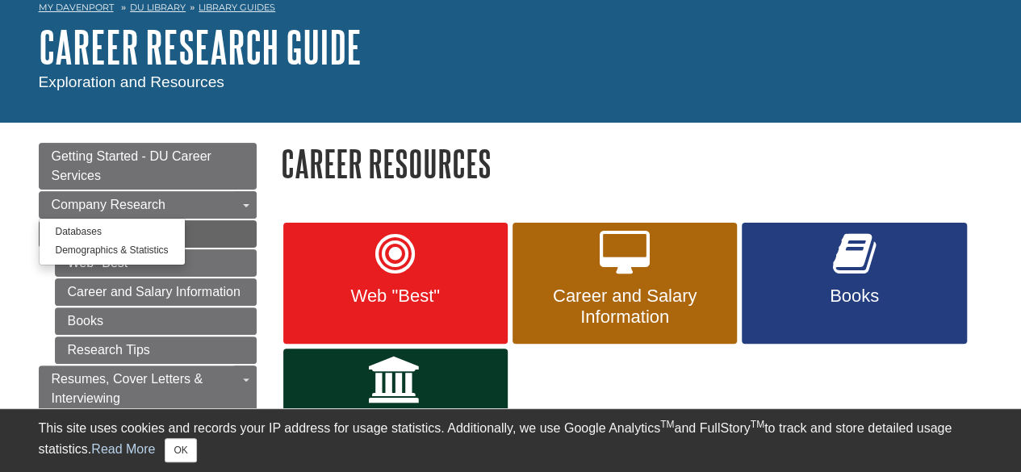
click at [19, 272] on body "Library Chat This site uses cookies and records your IP address for usage stati…" at bounding box center [510, 443] width 1021 height 1049
click at [244, 203] on link "Toggle Dropdown" at bounding box center [245, 204] width 23 height 27
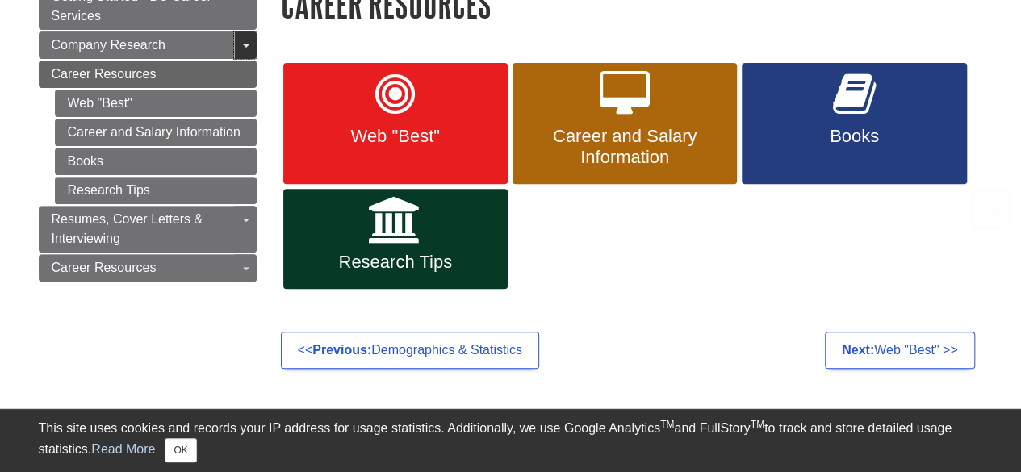
scroll to position [242, 0]
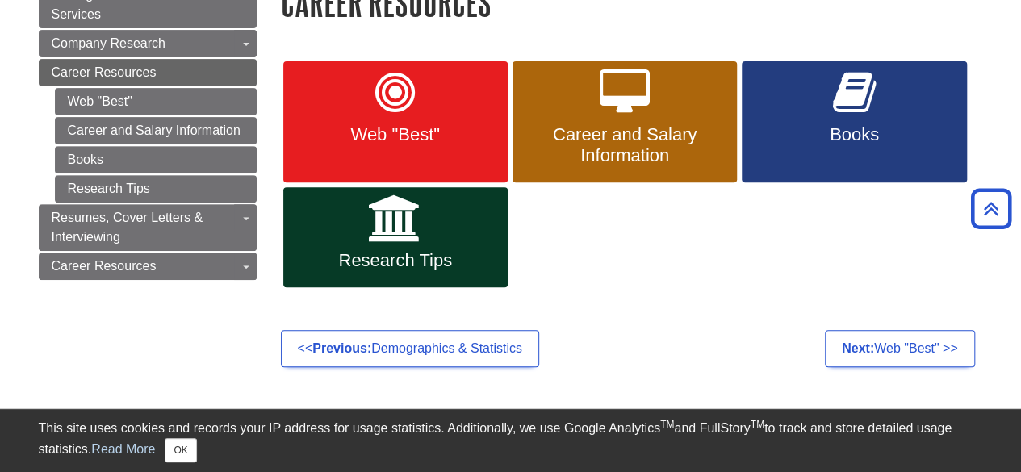
click at [126, 364] on div "Menu Getting Started - DU Career Services Company Research Toggle Dropdown Data…" at bounding box center [511, 168] width 969 height 414
click at [199, 337] on div "Menu Getting Started - DU Career Services Company Research Toggle Dropdown Data…" at bounding box center [511, 168] width 969 height 414
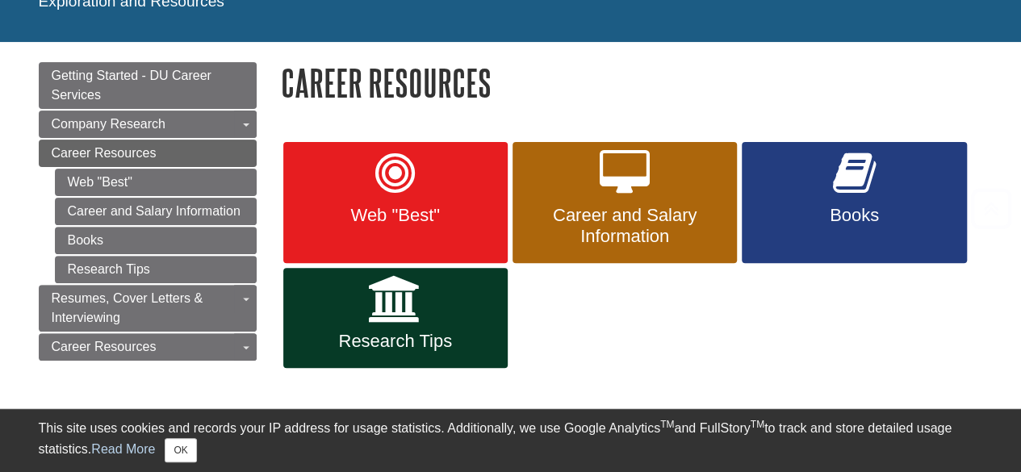
scroll to position [0, 0]
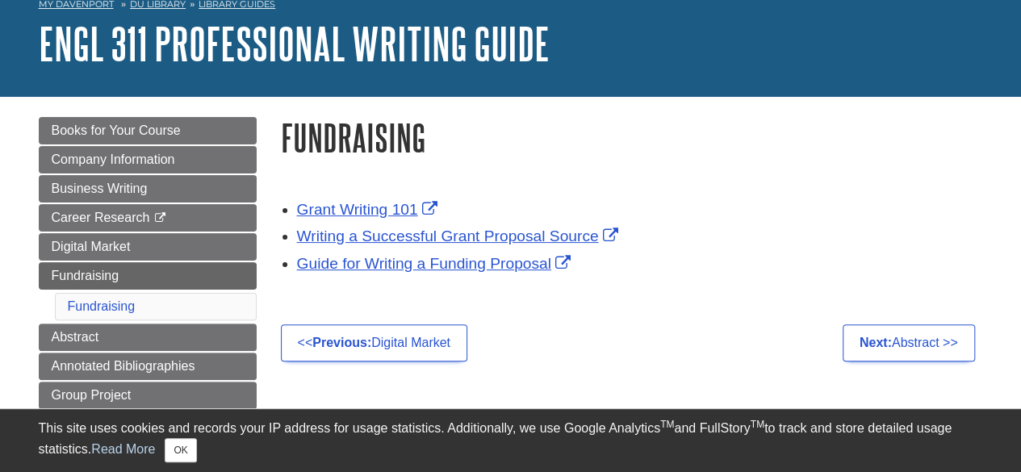
scroll to position [161, 0]
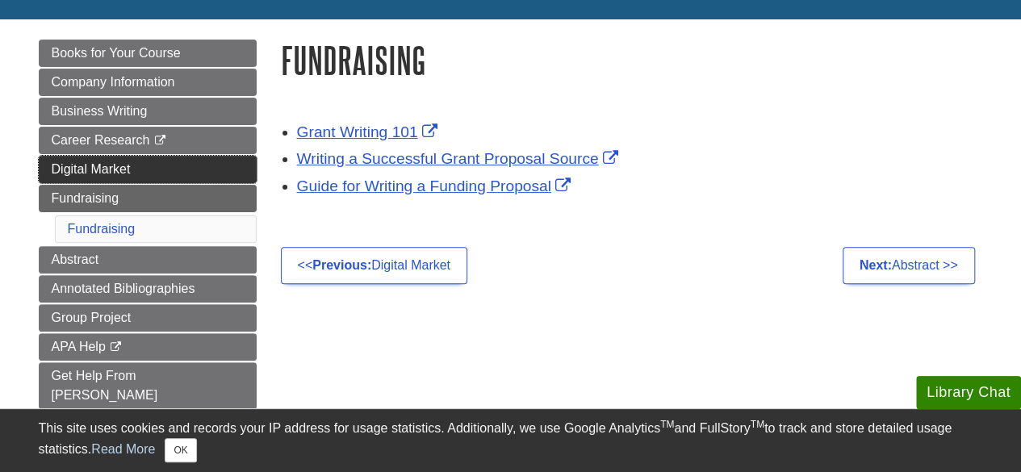
click at [114, 167] on span "Digital Market" at bounding box center [91, 169] width 79 height 14
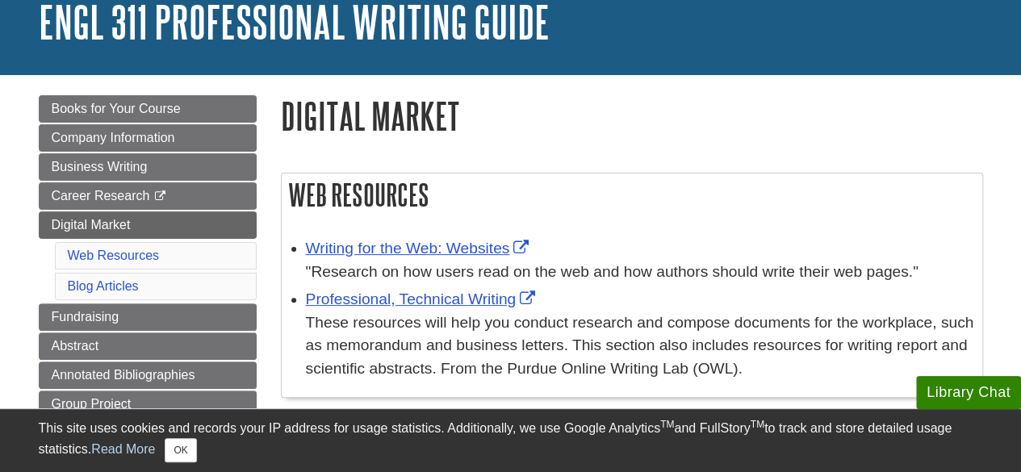
scroll to position [81, 0]
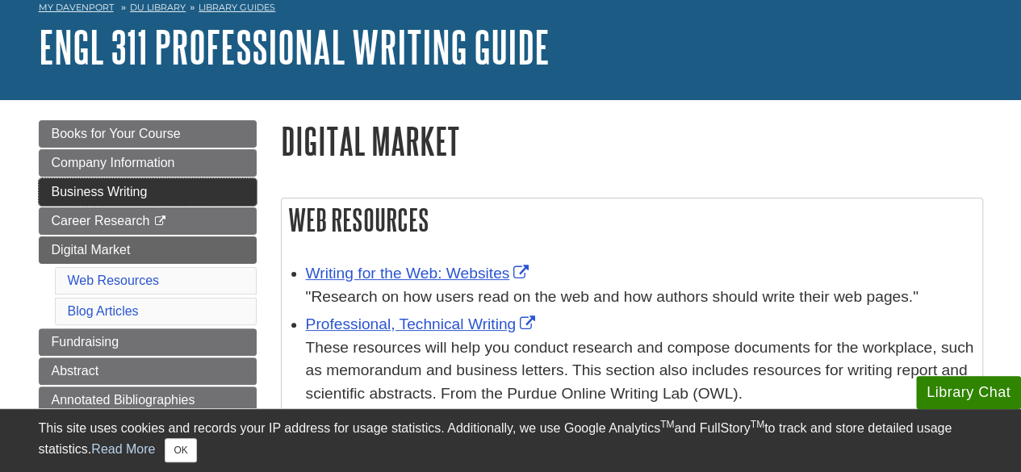
click at [105, 191] on span "Business Writing" at bounding box center [100, 192] width 96 height 14
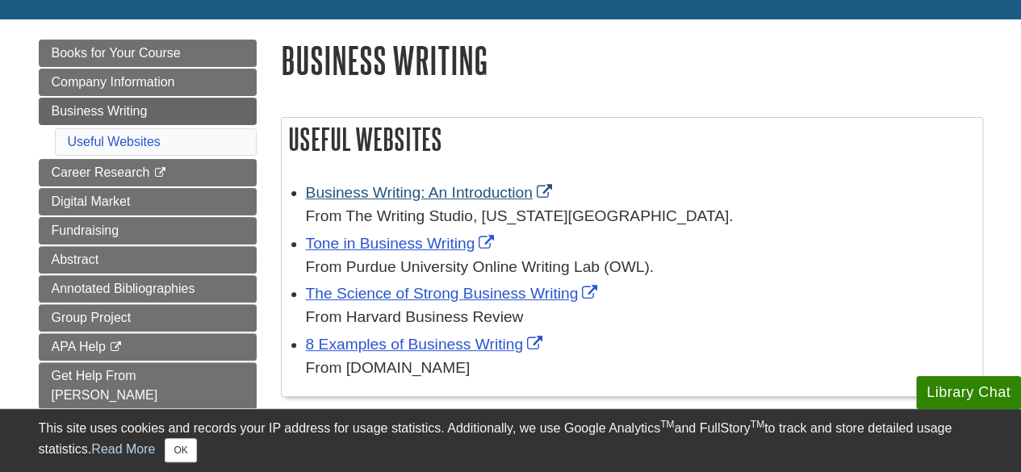
scroll to position [242, 0]
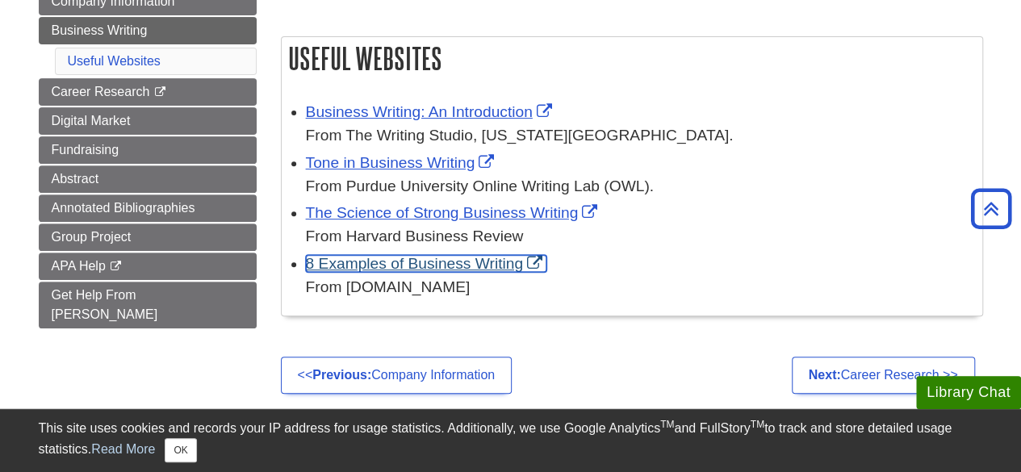
click at [448, 259] on link "8 Examples of Business Writing" at bounding box center [426, 263] width 241 height 17
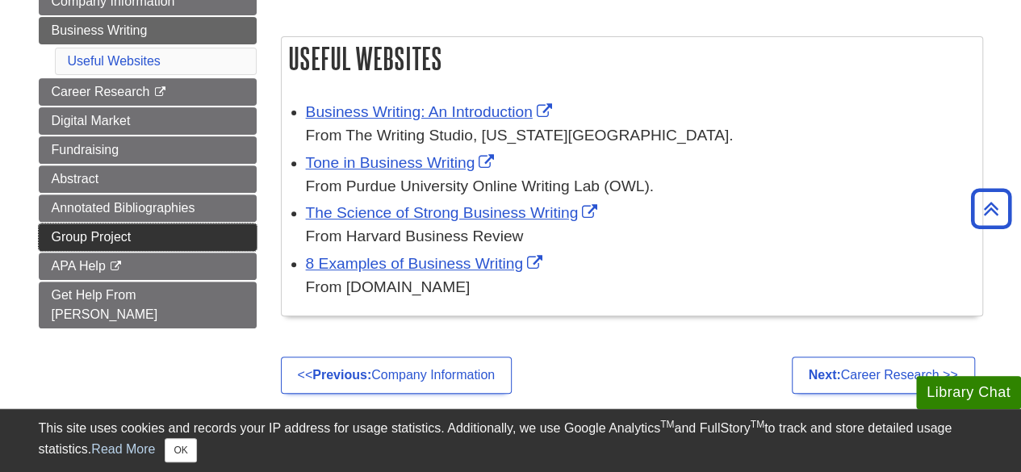
click at [140, 230] on link "Group Project" at bounding box center [148, 237] width 218 height 27
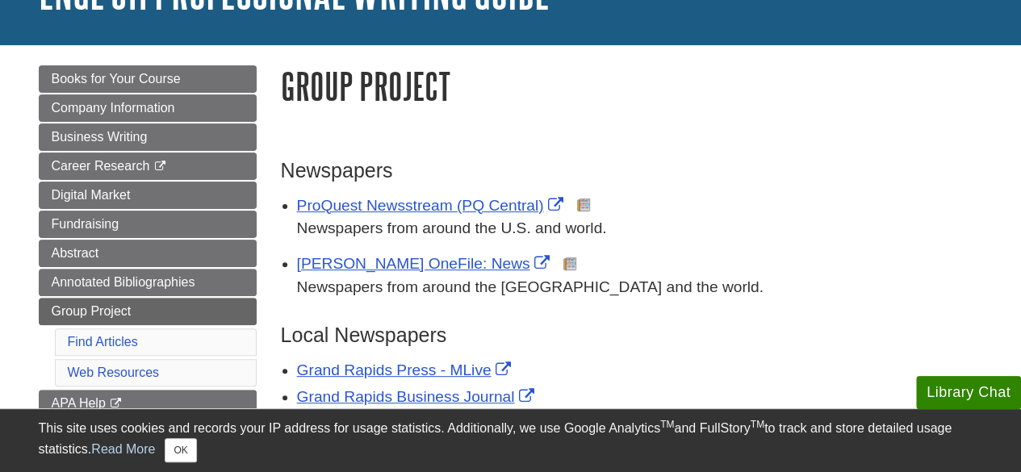
scroll to position [161, 0]
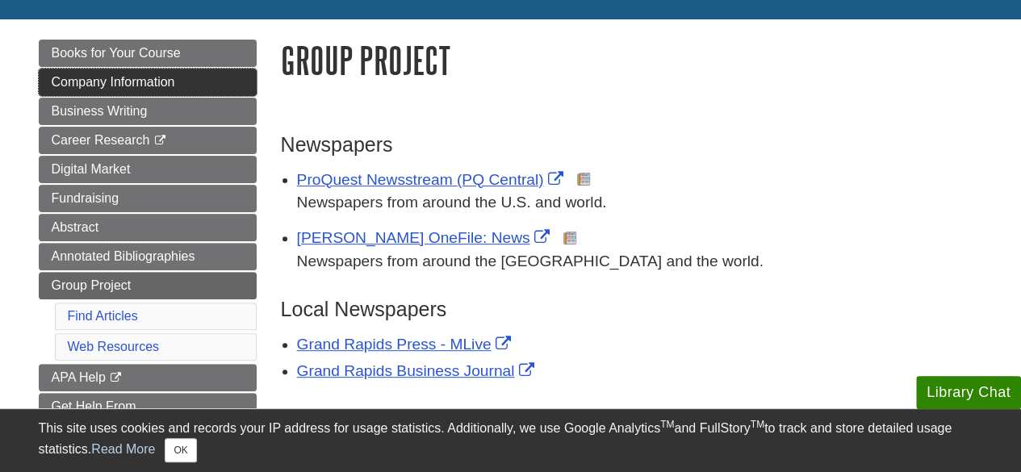
click at [154, 86] on span "Company Information" at bounding box center [114, 82] width 124 height 14
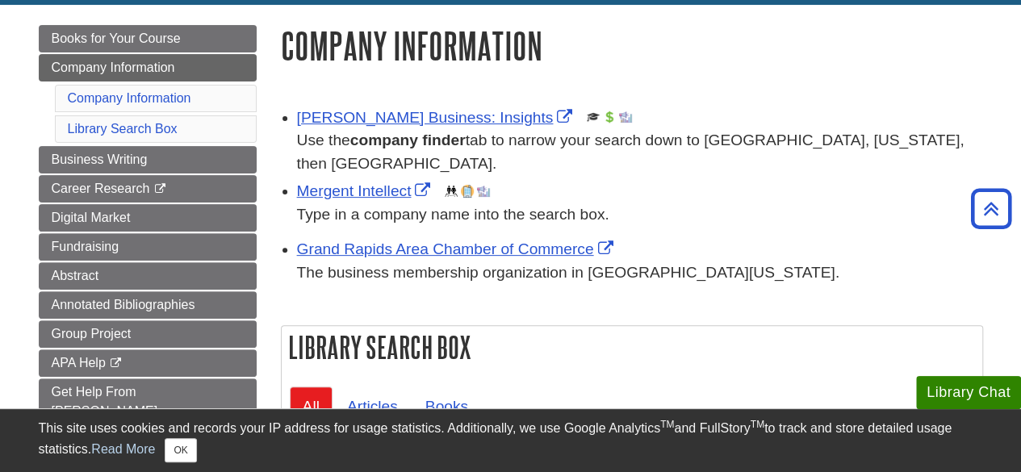
scroll to position [161, 0]
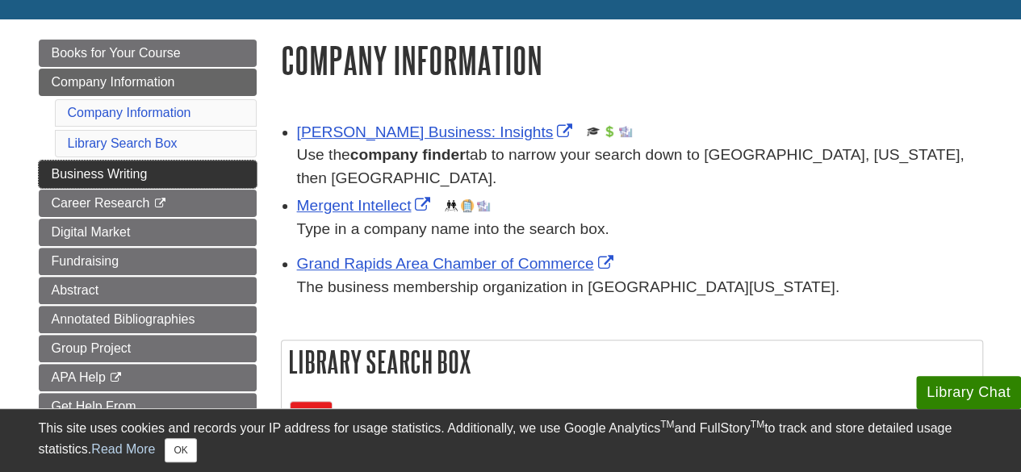
click at [131, 178] on span "Business Writing" at bounding box center [100, 174] width 96 height 14
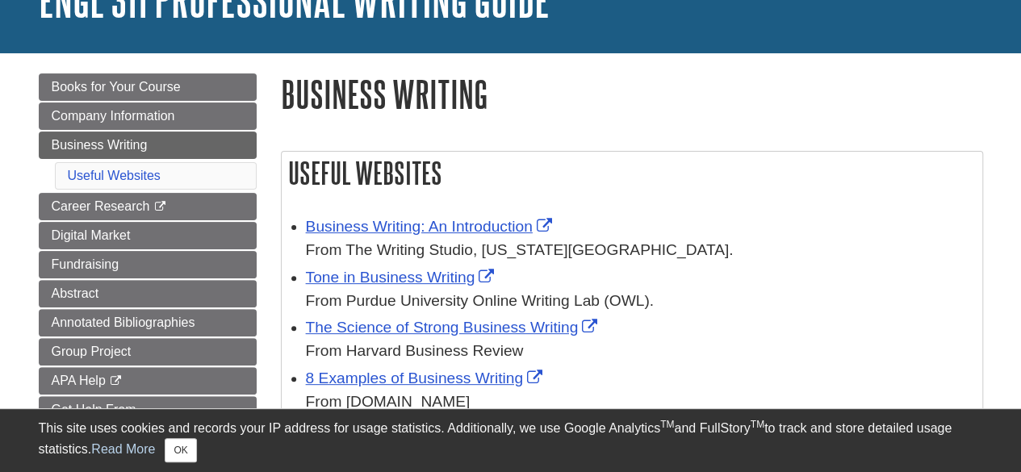
scroll to position [161, 0]
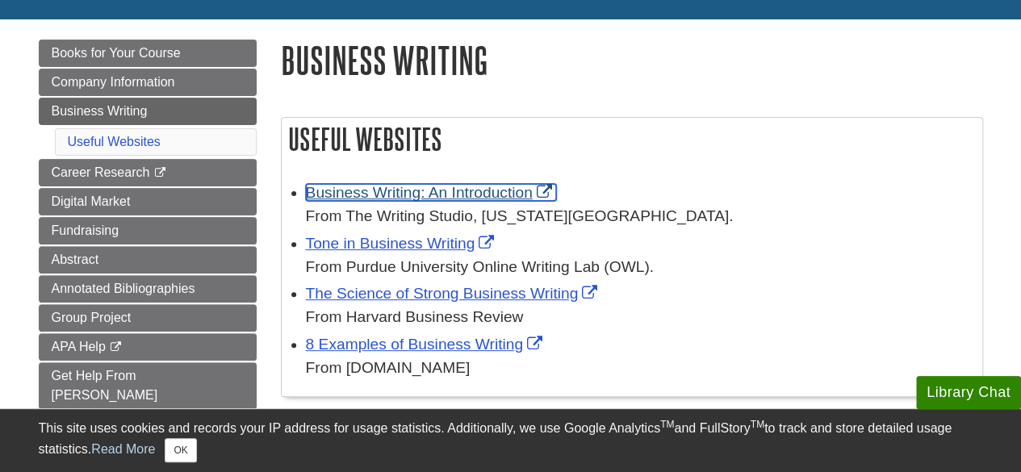
click at [378, 192] on link "Business Writing: An Introduction" at bounding box center [431, 192] width 250 height 17
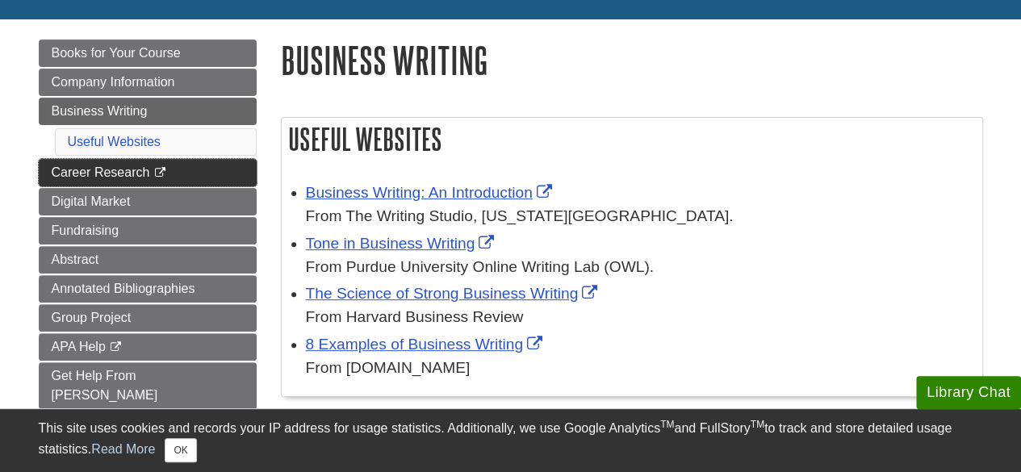
click at [133, 177] on link "Career Research This link opens in a new window" at bounding box center [148, 172] width 218 height 27
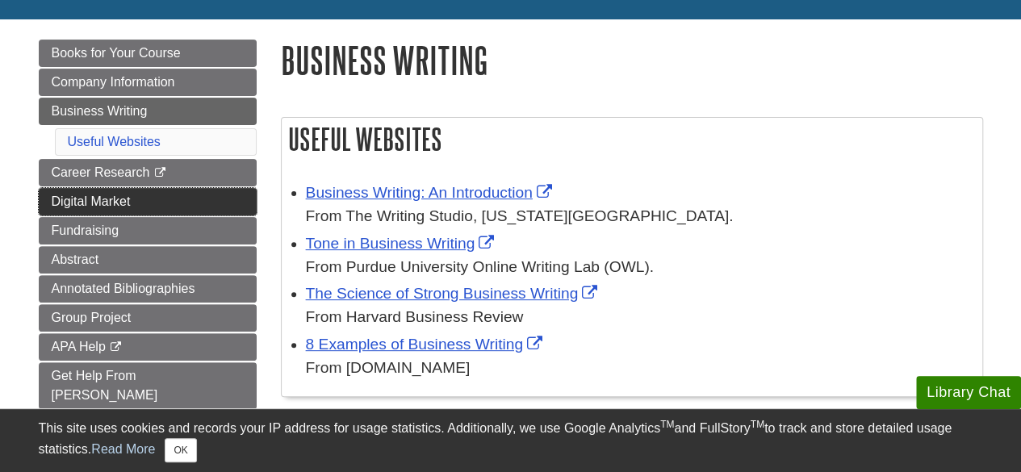
click at [163, 202] on link "Digital Market" at bounding box center [148, 201] width 218 height 27
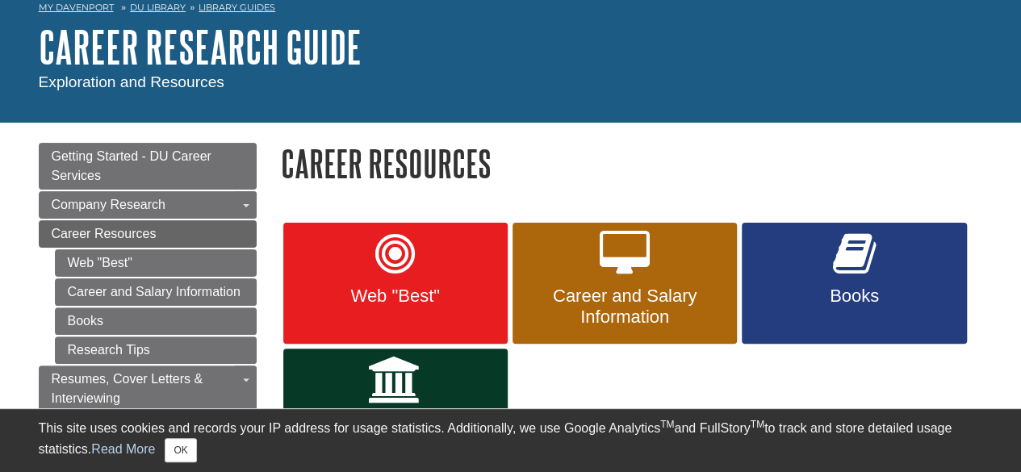
scroll to position [161, 0]
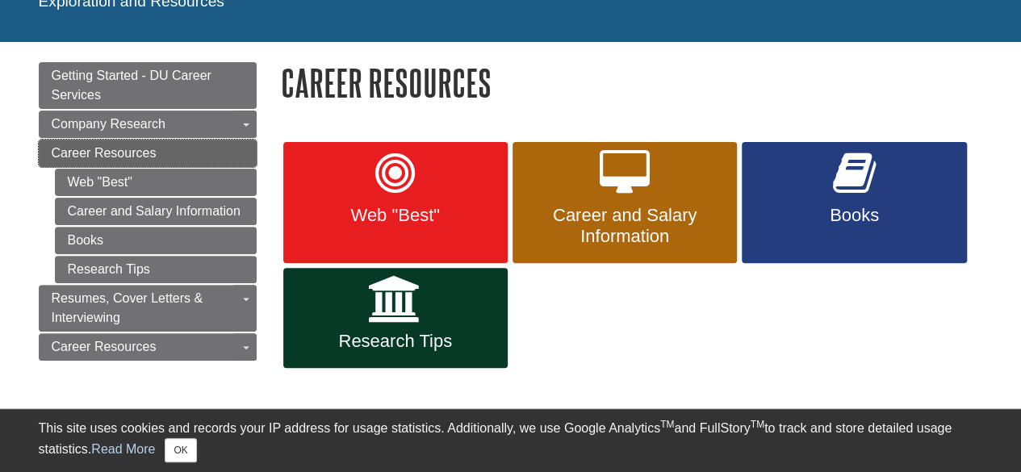
click at [126, 152] on span "Career Resources" at bounding box center [104, 153] width 105 height 14
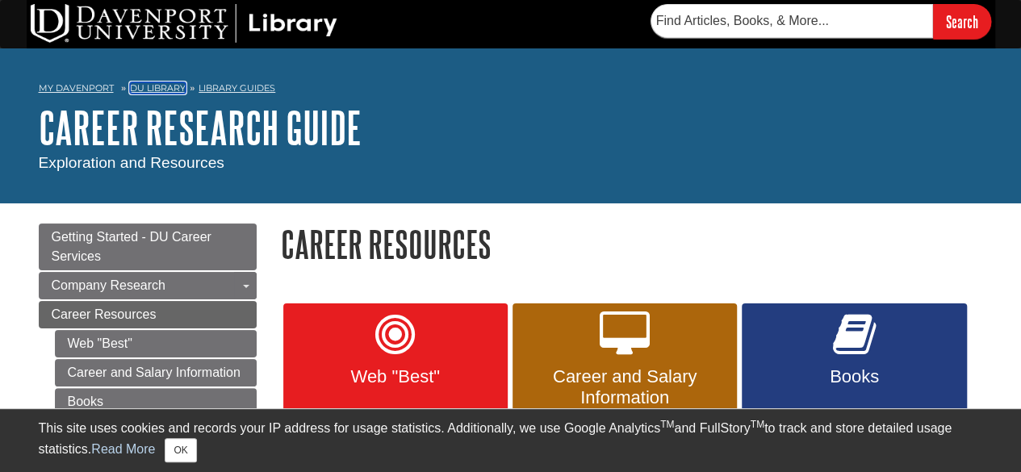
click at [170, 85] on link "DU Library" at bounding box center [158, 87] width 56 height 11
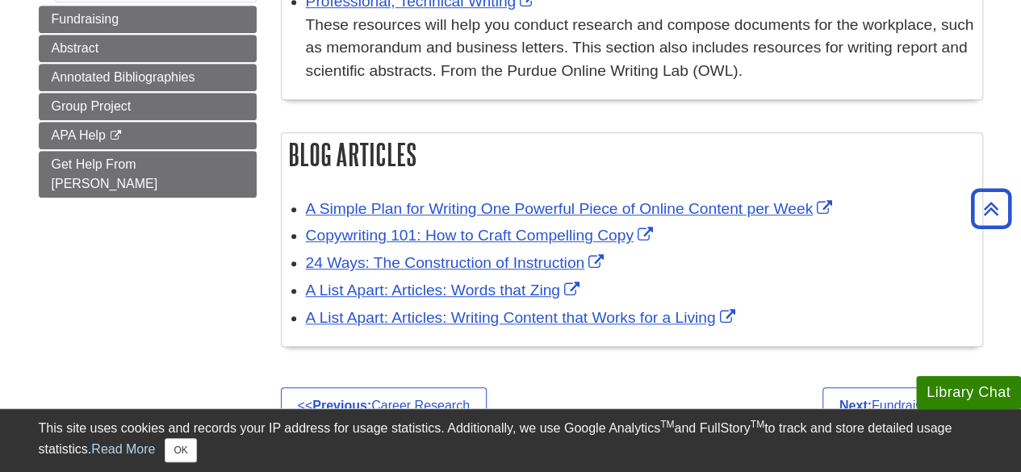
scroll to position [242, 0]
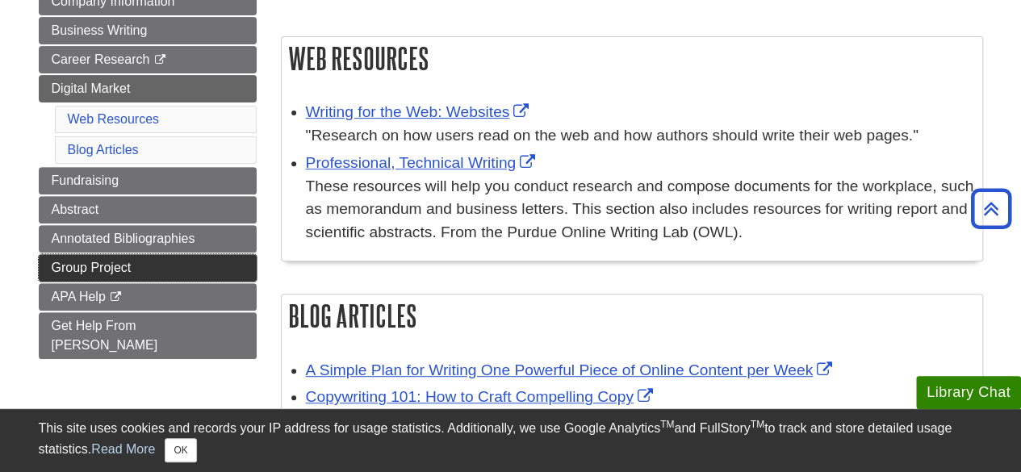
click at [115, 261] on span "Group Project" at bounding box center [92, 268] width 80 height 14
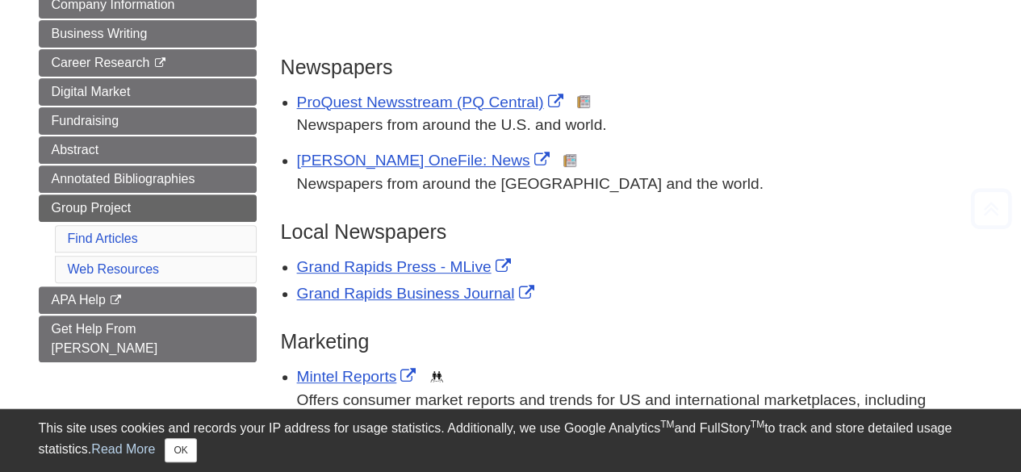
scroll to position [242, 0]
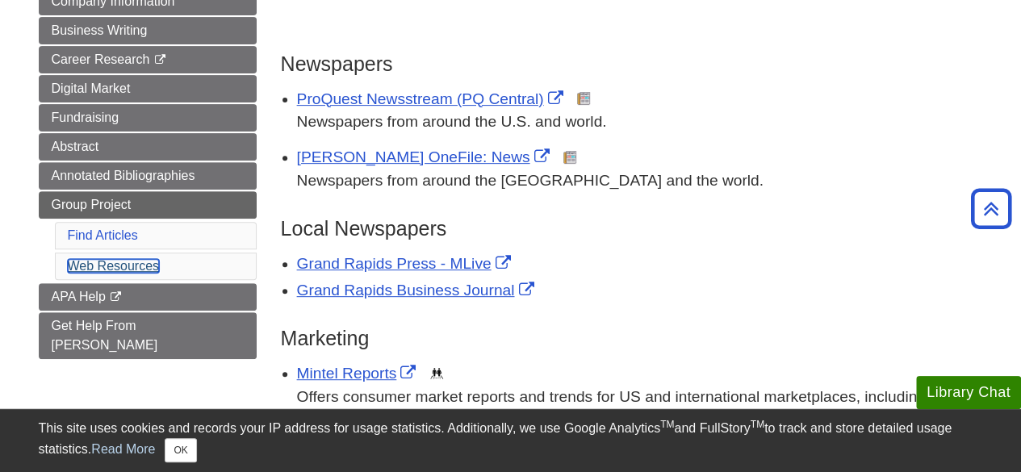
click at [126, 259] on link "Web Resources" at bounding box center [114, 266] width 92 height 14
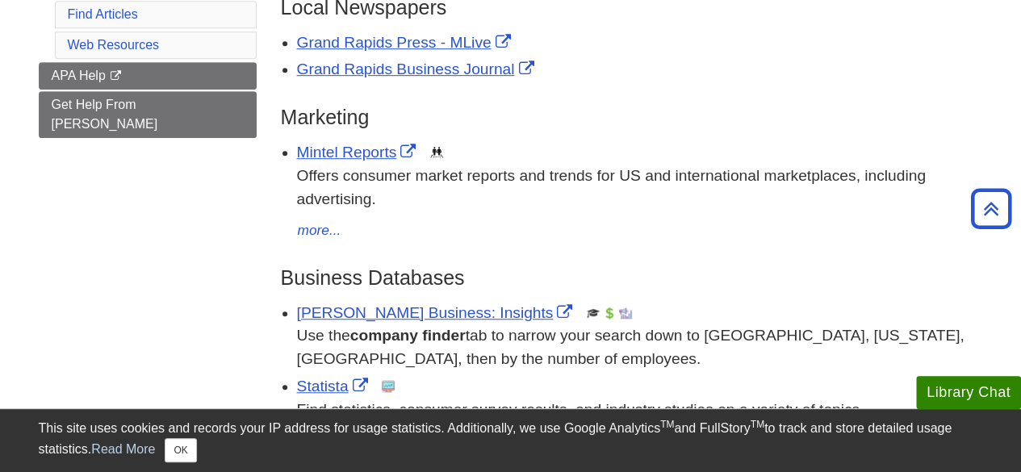
scroll to position [383, 0]
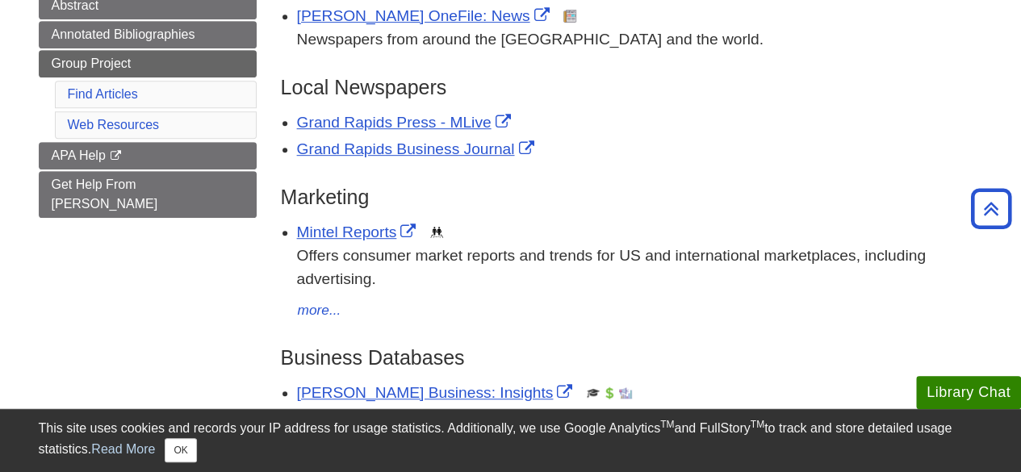
click at [118, 81] on li "Find Articles" at bounding box center [156, 94] width 202 height 27
click at [118, 88] on link "Find Articles" at bounding box center [103, 94] width 70 height 14
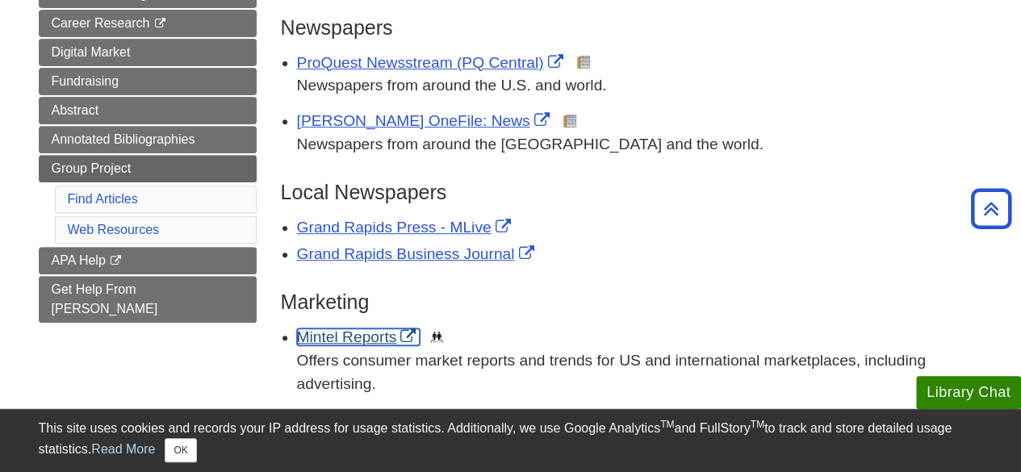
click at [386, 339] on link "Mintel Reports" at bounding box center [359, 337] width 124 height 17
click at [739, 220] on div "Grand Rapids Press - MLive" at bounding box center [640, 227] width 686 height 23
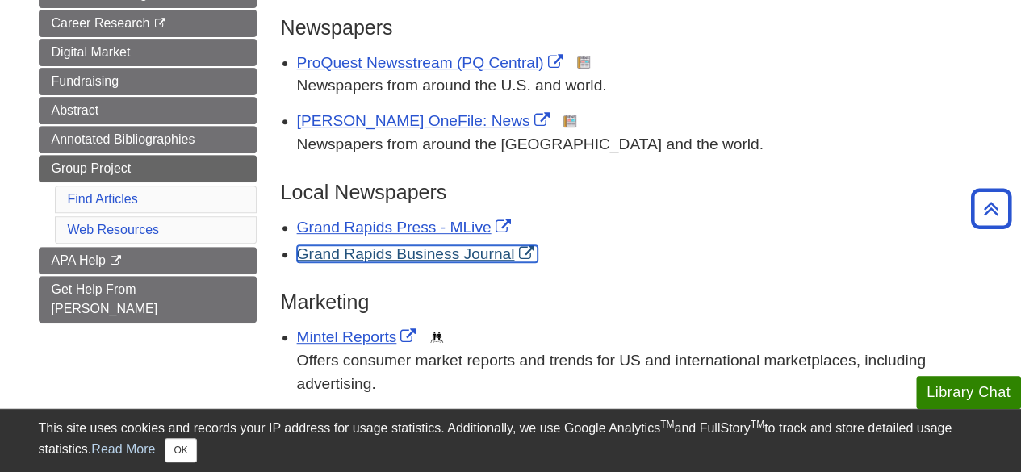
click at [411, 253] on link "Grand Rapids Business Journal" at bounding box center [417, 253] width 241 height 17
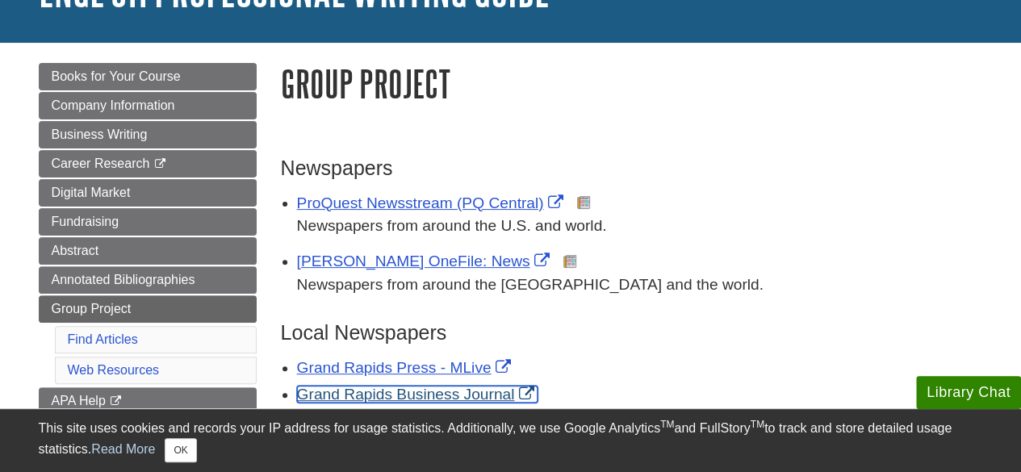
scroll to position [161, 0]
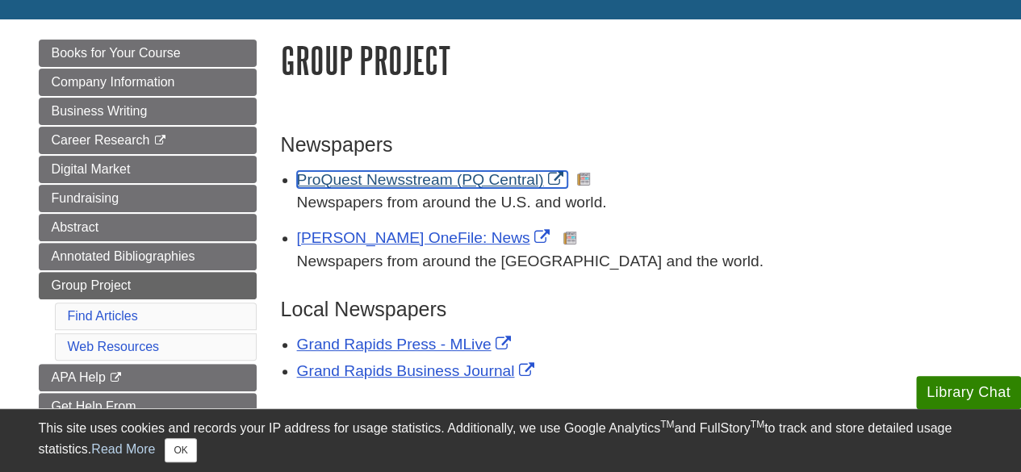
click at [415, 177] on link "ProQuest Newsstream (PQ Central)" at bounding box center [432, 179] width 270 height 17
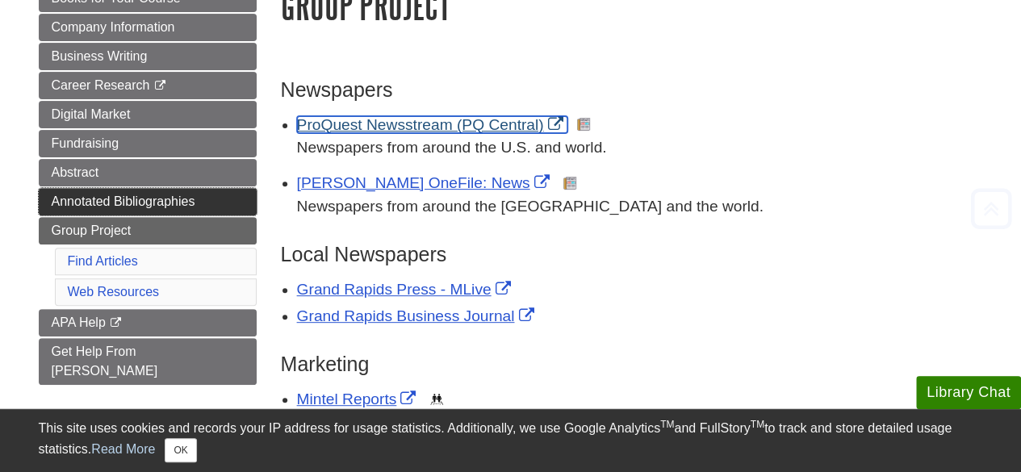
scroll to position [242, 0]
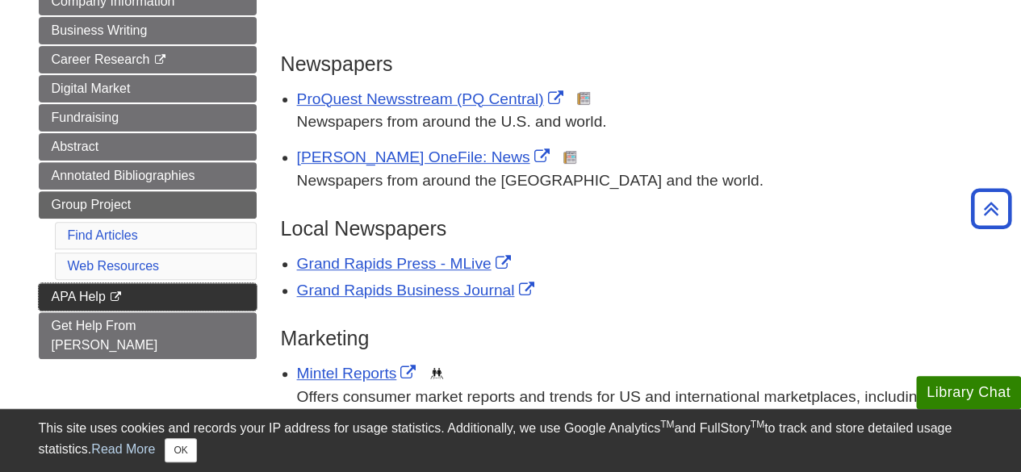
click at [82, 292] on span "APA Help" at bounding box center [79, 297] width 54 height 14
